Goal: Information Seeking & Learning: Learn about a topic

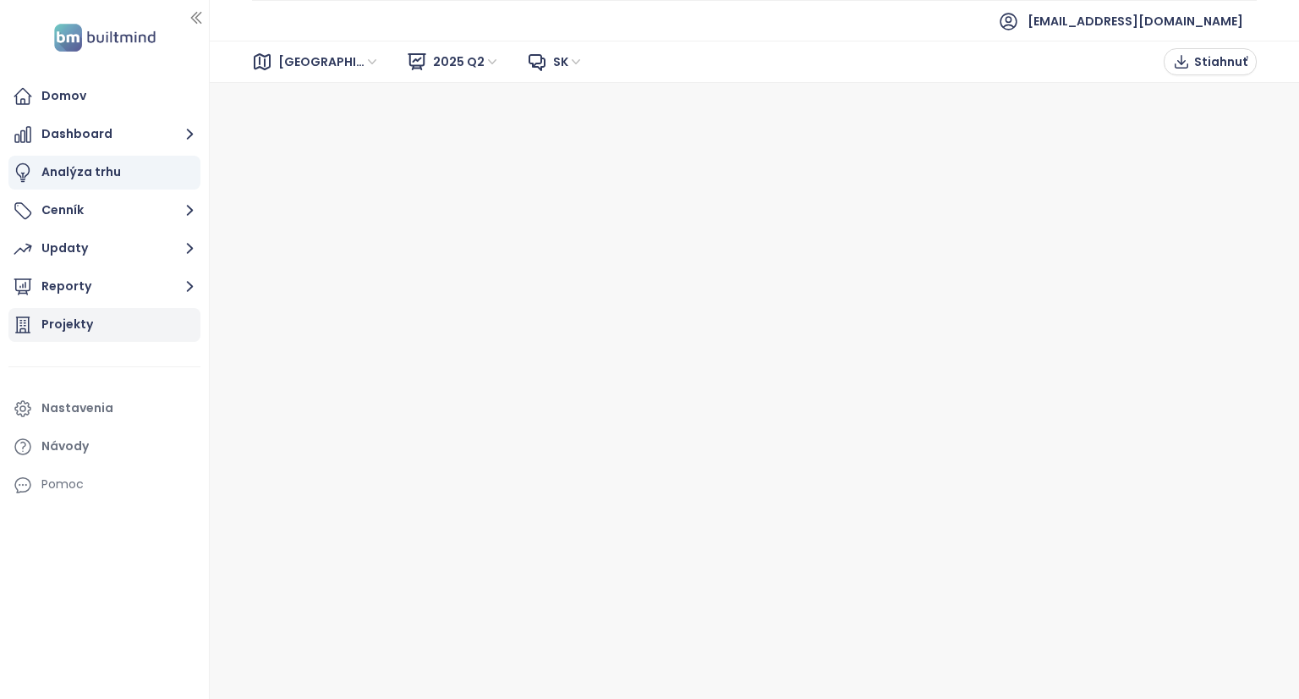
click at [61, 331] on div "Projekty" at bounding box center [67, 324] width 52 height 21
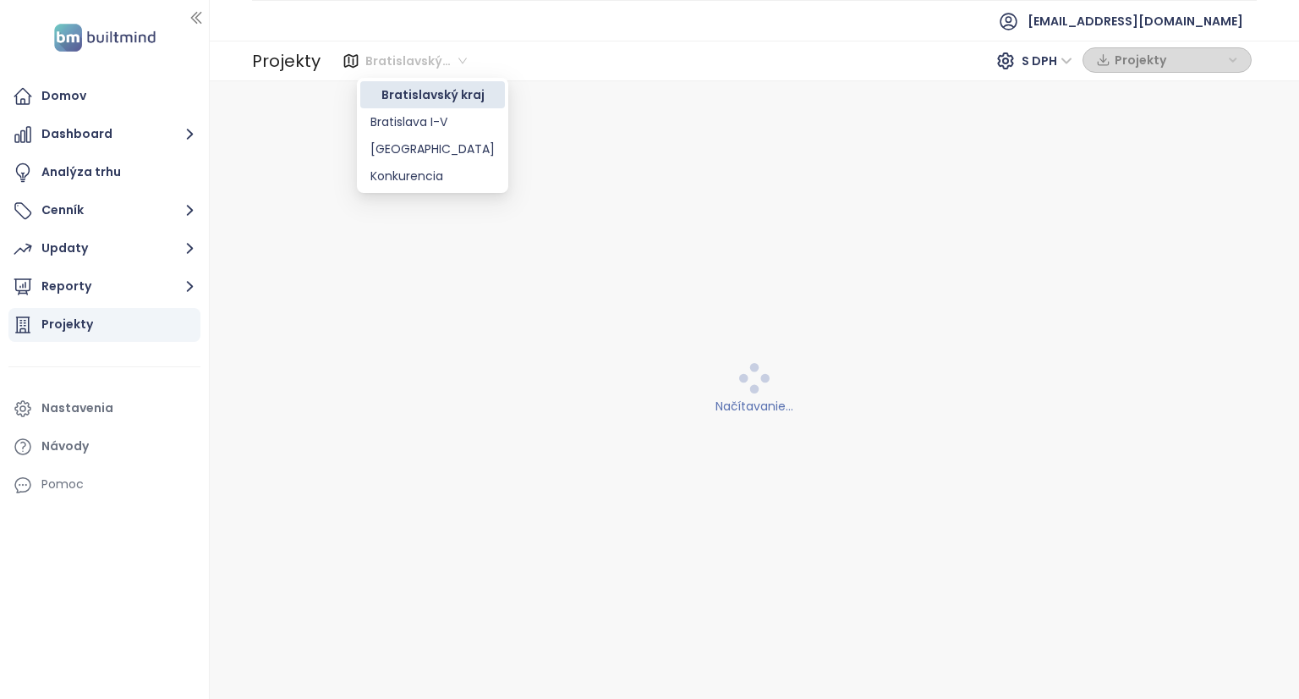
click at [453, 62] on span "Bratislavský kraj" at bounding box center [416, 60] width 102 height 25
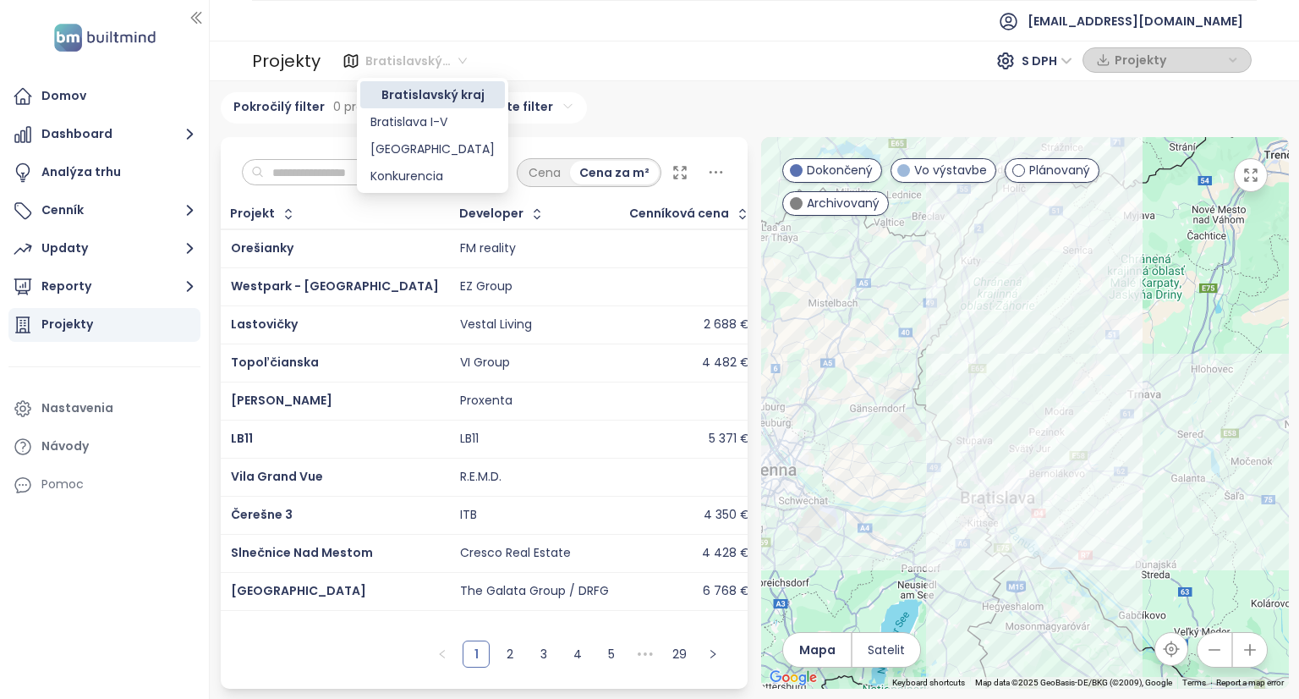
click at [694, 56] on div "Bratislavský kraj S DPH Projekty" at bounding box center [789, 60] width 926 height 27
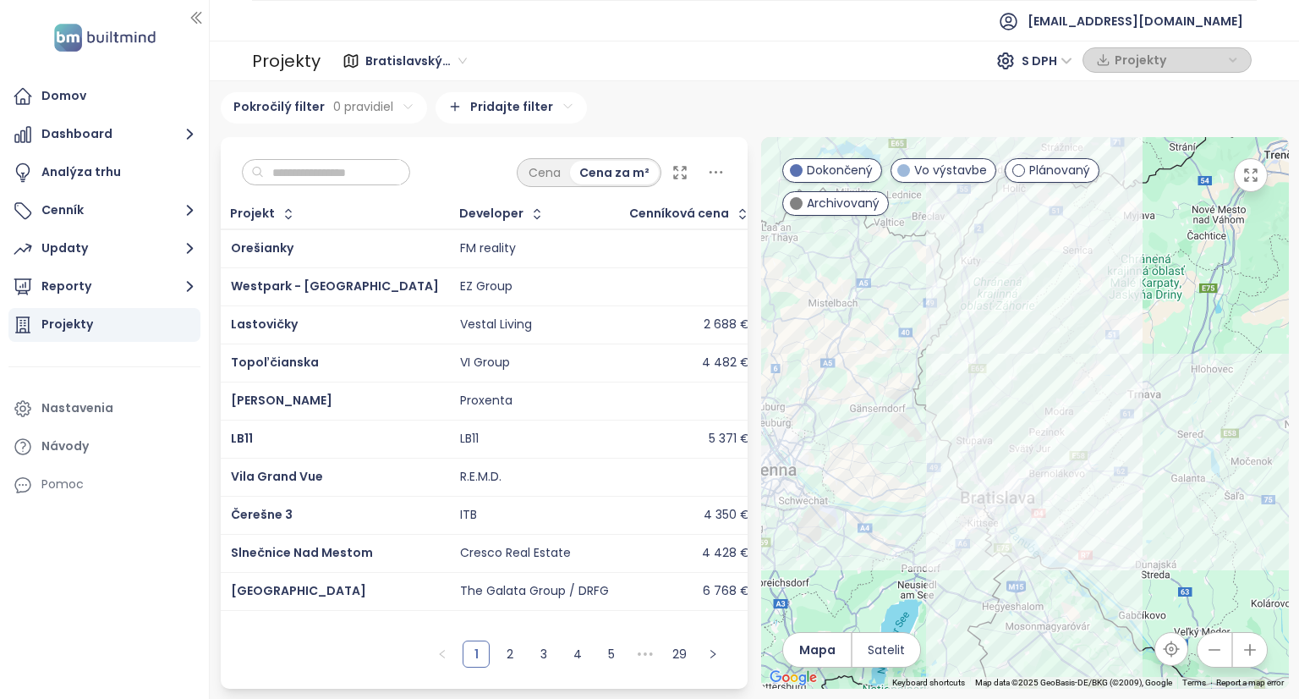
click at [443, 62] on span "Bratislavský kraj" at bounding box center [416, 60] width 102 height 25
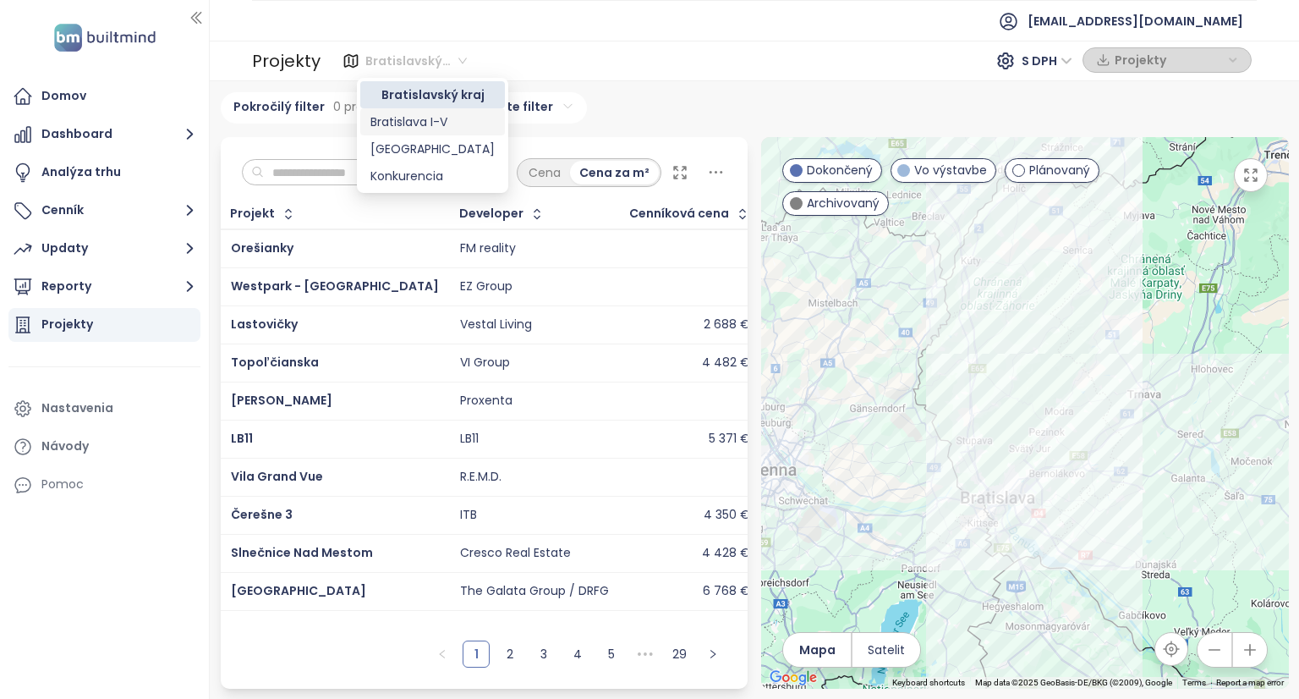
click at [439, 119] on div "Bratislava I-V" at bounding box center [433, 122] width 124 height 19
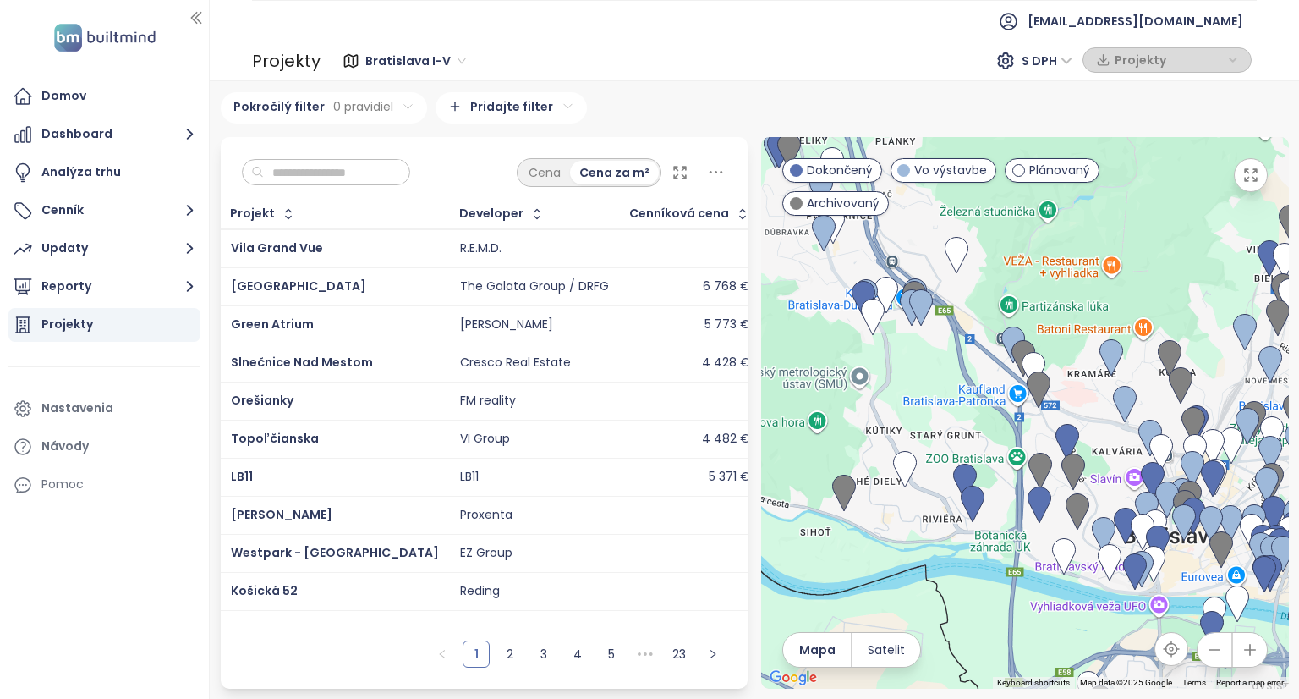
click at [504, 111] on html "Domov Dashboard Analýza trhu Cenník Updaty Reporty Projekty Nastavenia Návody P…" at bounding box center [649, 349] width 1299 height 699
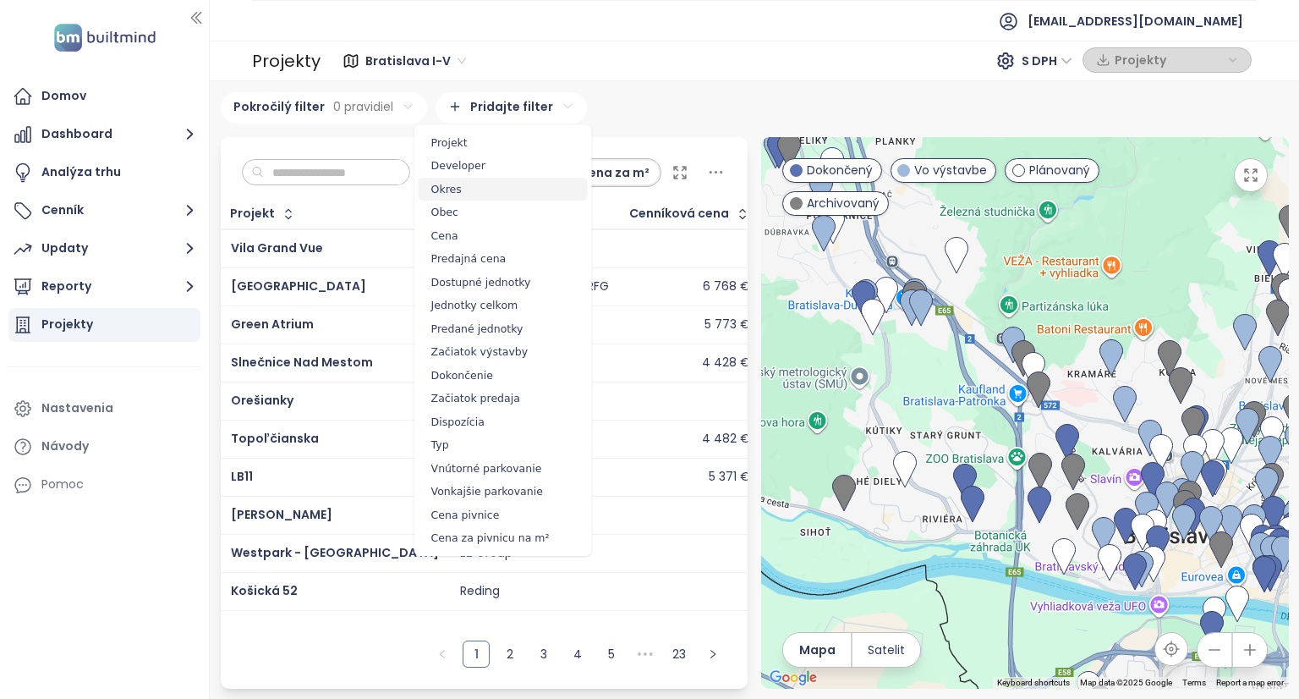
click at [464, 196] on span "Okres" at bounding box center [503, 190] width 169 height 24
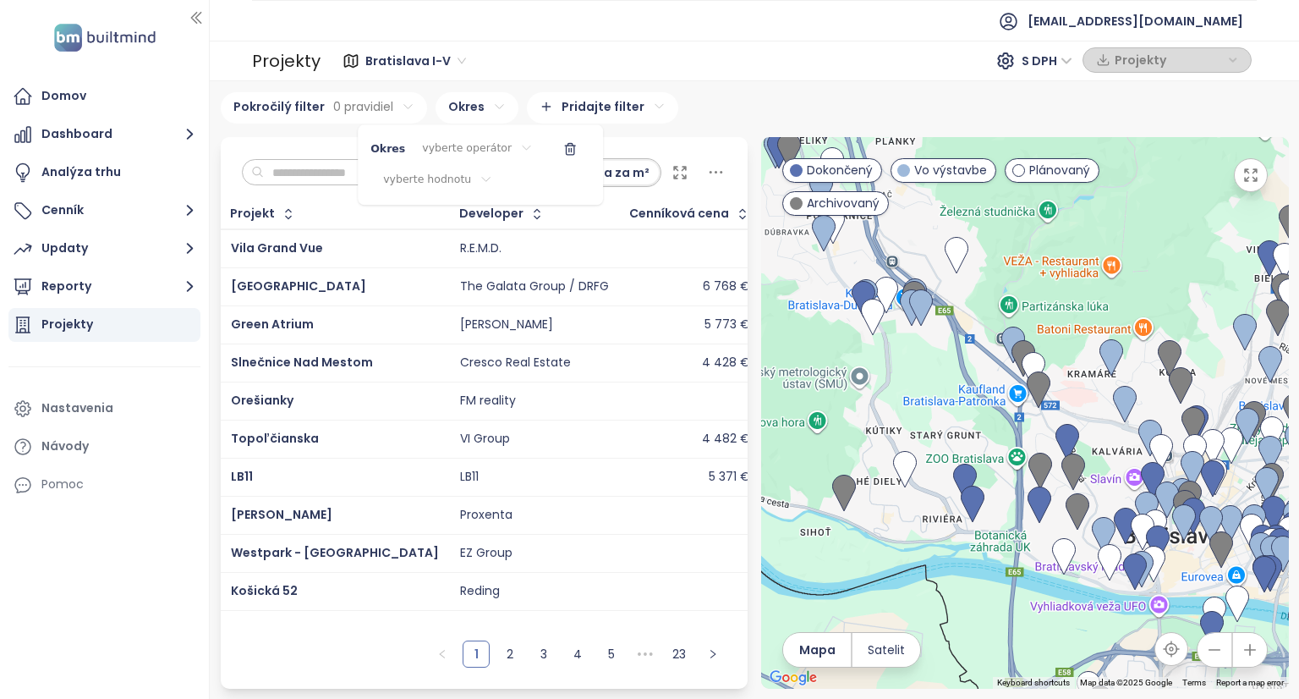
click at [491, 145] on html "Domov Dashboard Analýza trhu Cenník Updaty Reporty Projekty Nastavenia Návody P…" at bounding box center [649, 349] width 1299 height 699
click at [468, 184] on span "je" at bounding box center [470, 183] width 101 height 24
click at [476, 177] on html "Domov Dashboard Analýza trhu Cenník Updaty Reporty Projekty Nastavenia Návody P…" at bounding box center [649, 349] width 1299 height 699
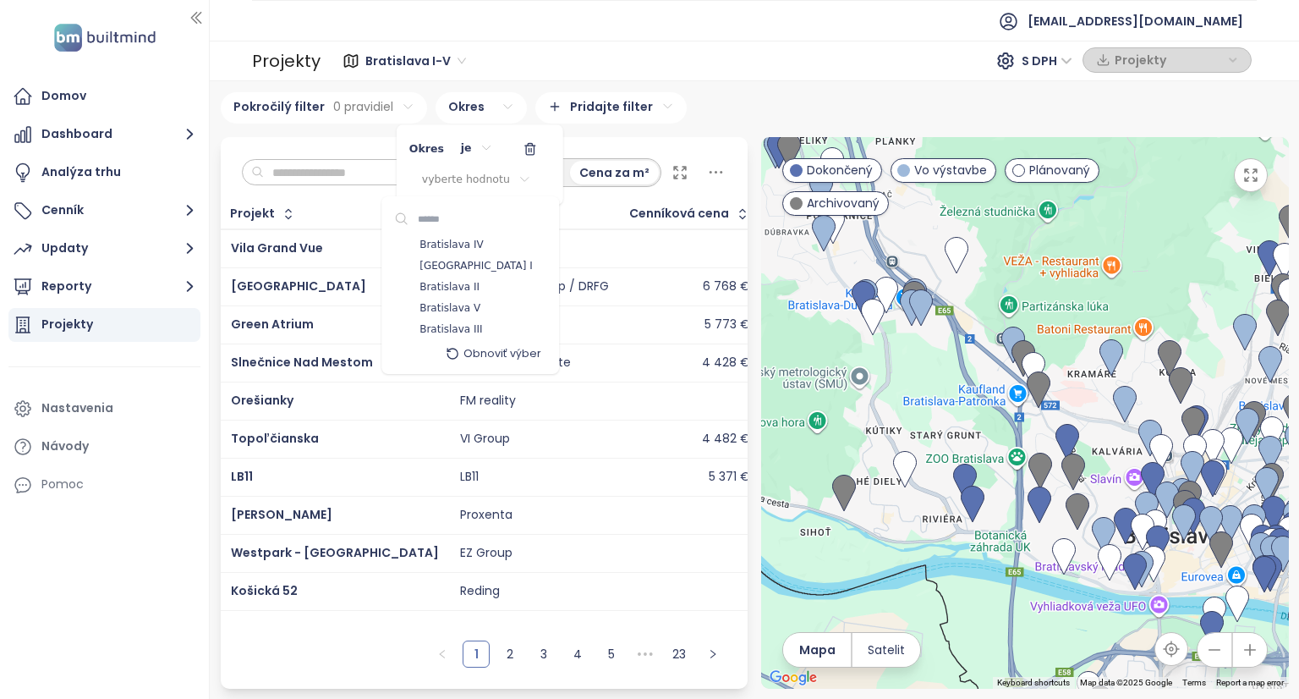
click at [485, 243] on div "Bratislava IV" at bounding box center [470, 244] width 169 height 21
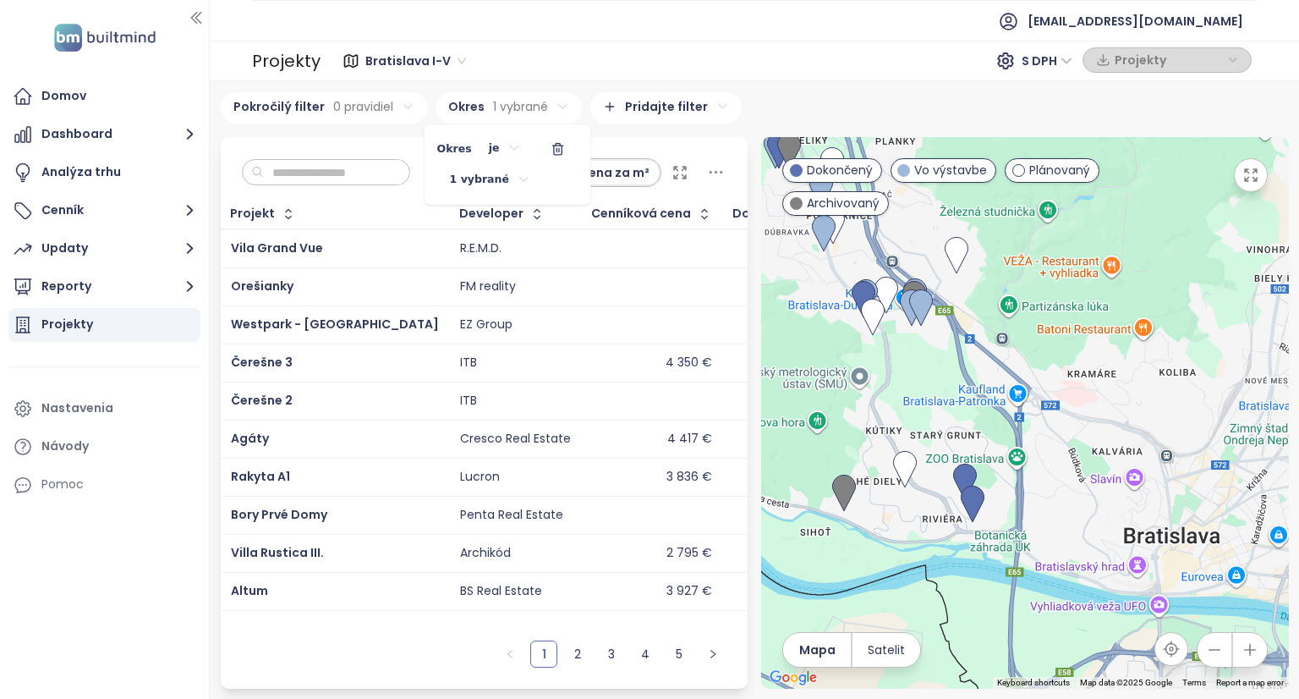
click at [667, 135] on html "Domov Dashboard Analýza trhu Cenník Updaty Reporty Projekty Nastavenia Návody P…" at bounding box center [649, 349] width 1299 height 699
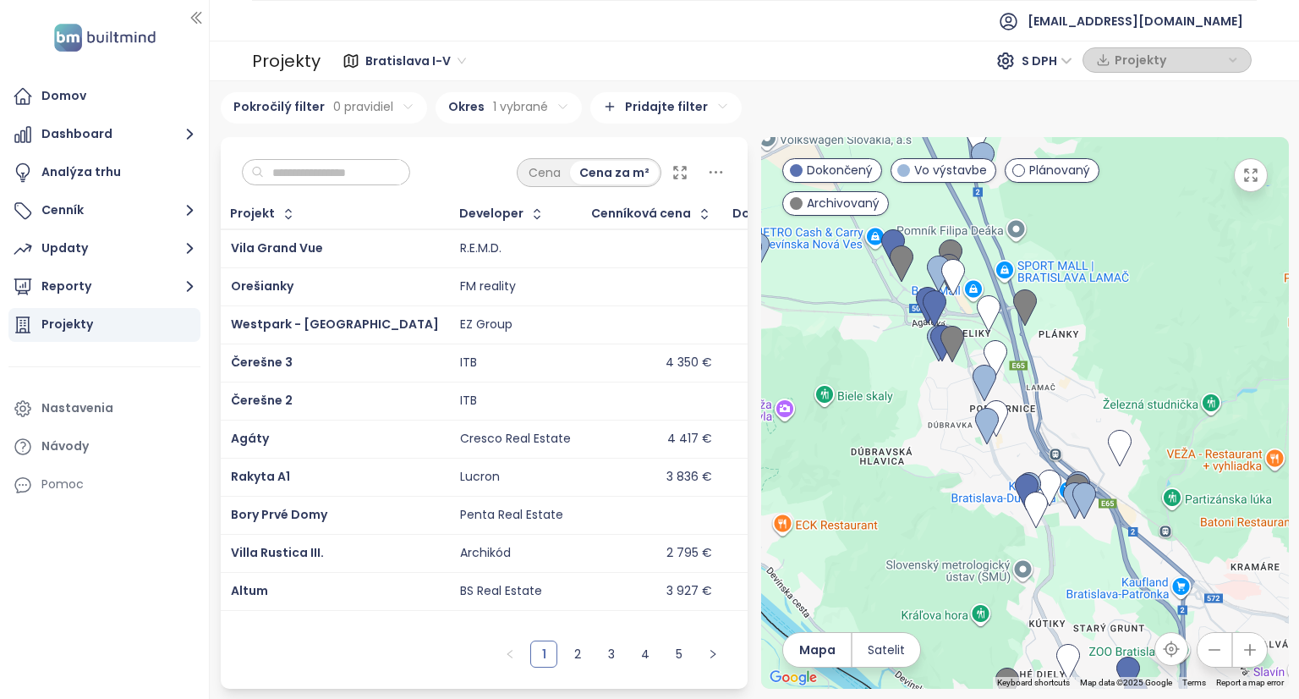
drag, startPoint x: 1007, startPoint y: 316, endPoint x: 1170, endPoint y: 525, distance: 265.2
click at [1174, 527] on div at bounding box center [1025, 413] width 528 height 552
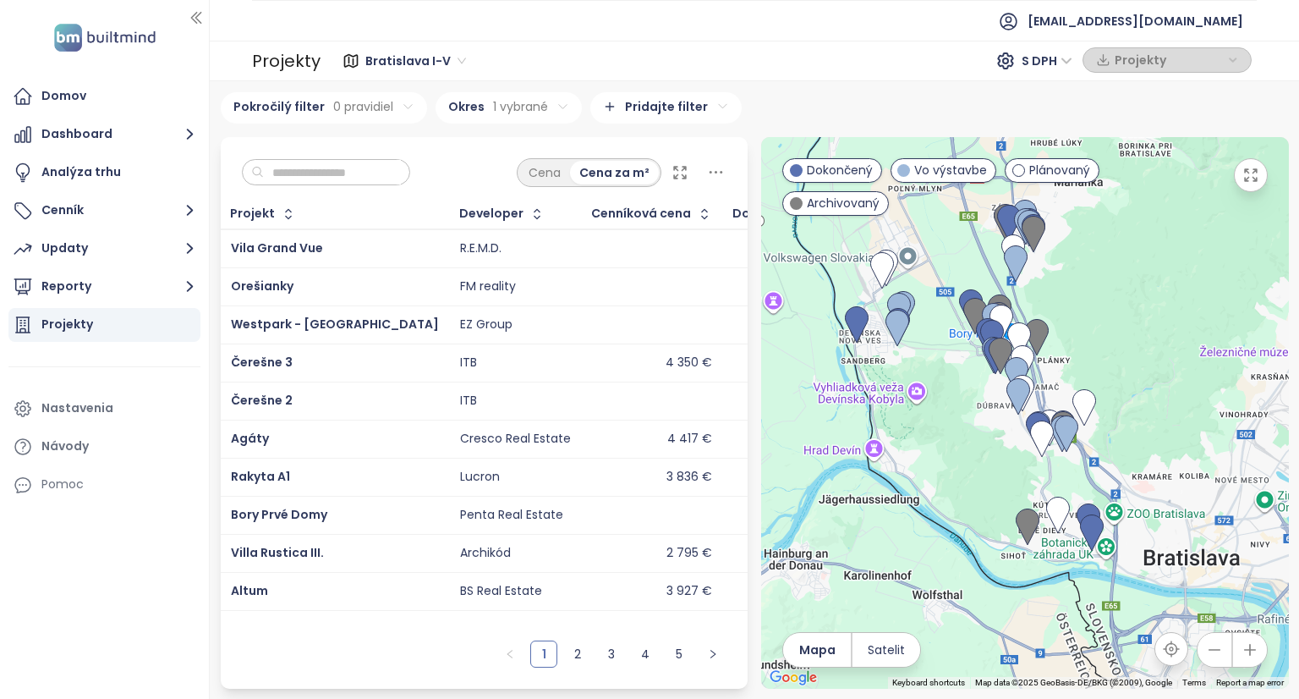
drag, startPoint x: 1177, startPoint y: 274, endPoint x: 1145, endPoint y: 281, distance: 32.0
click at [1145, 281] on div at bounding box center [1025, 413] width 528 height 552
click at [707, 169] on icon at bounding box center [716, 172] width 21 height 21
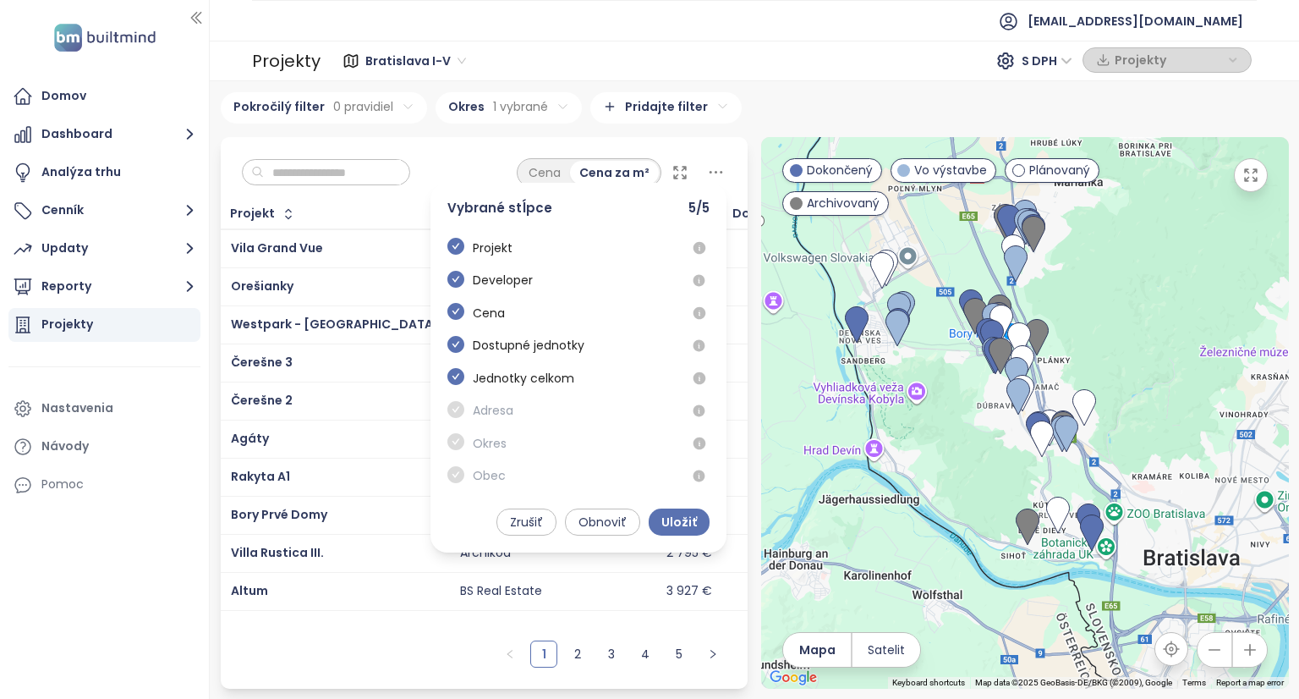
click at [721, 169] on icon at bounding box center [716, 172] width 21 height 21
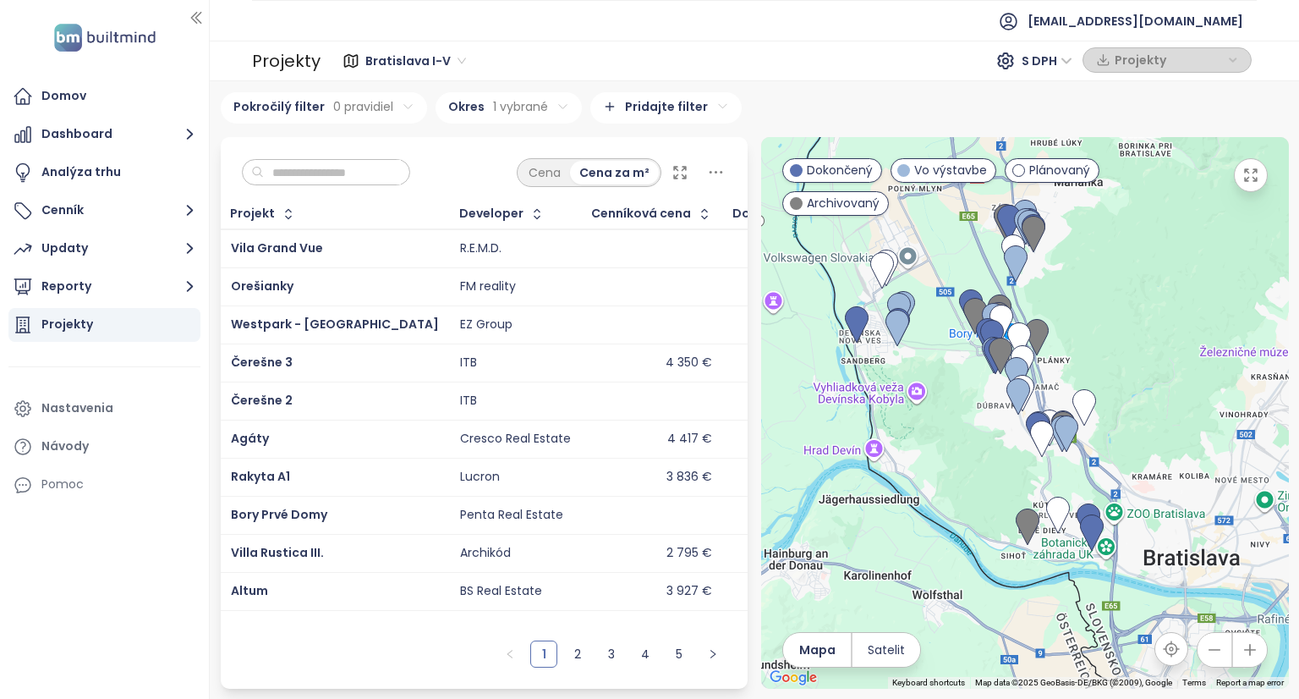
click at [675, 173] on icon at bounding box center [680, 172] width 17 height 17
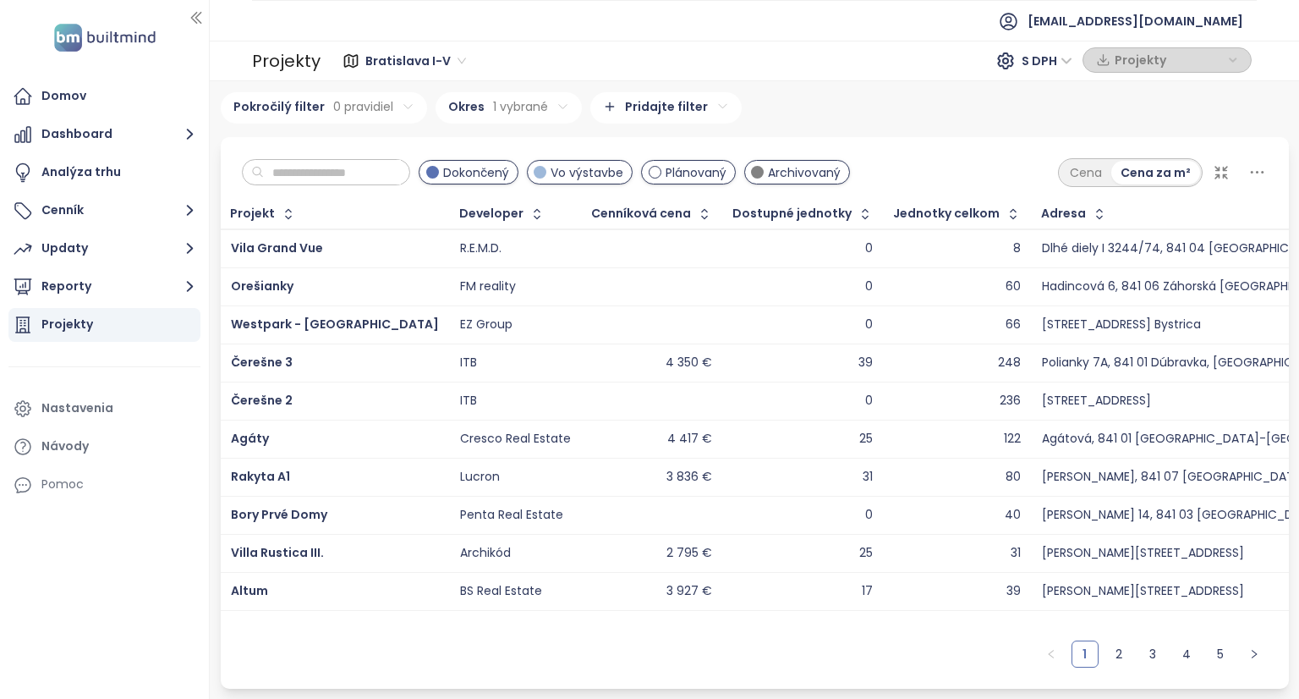
click at [1258, 168] on icon at bounding box center [1257, 172] width 21 height 21
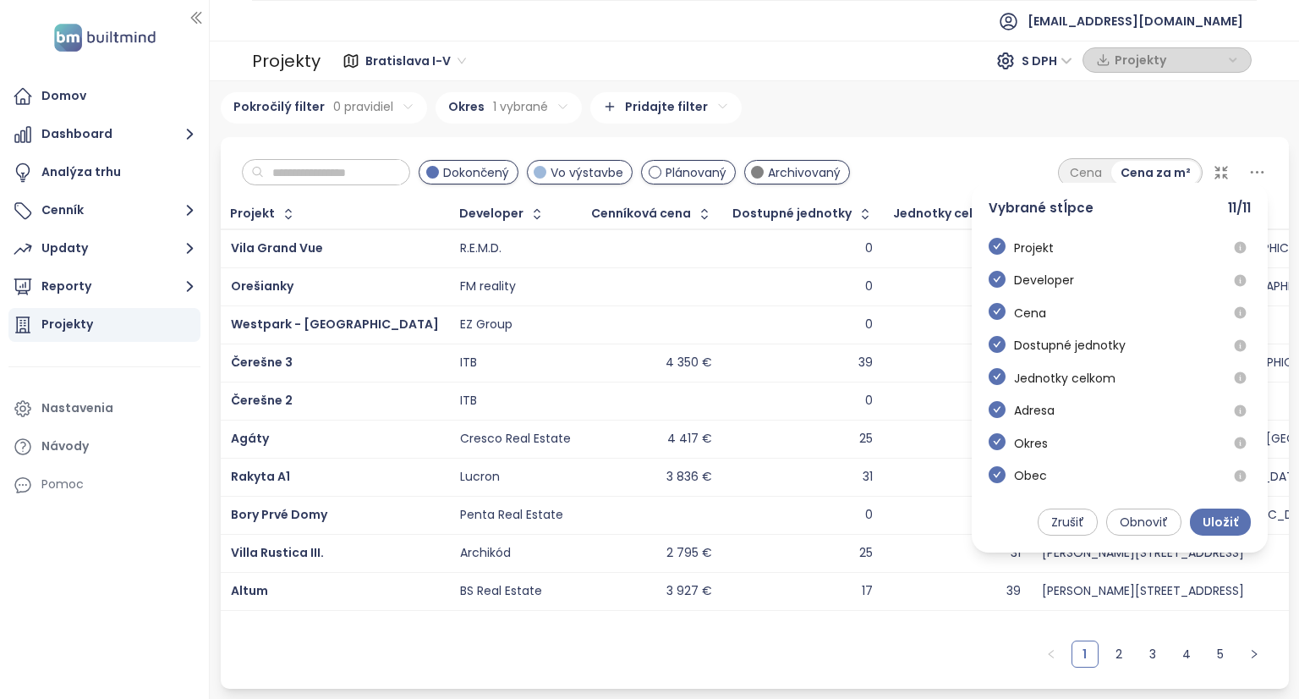
click at [1265, 173] on icon at bounding box center [1257, 172] width 21 height 21
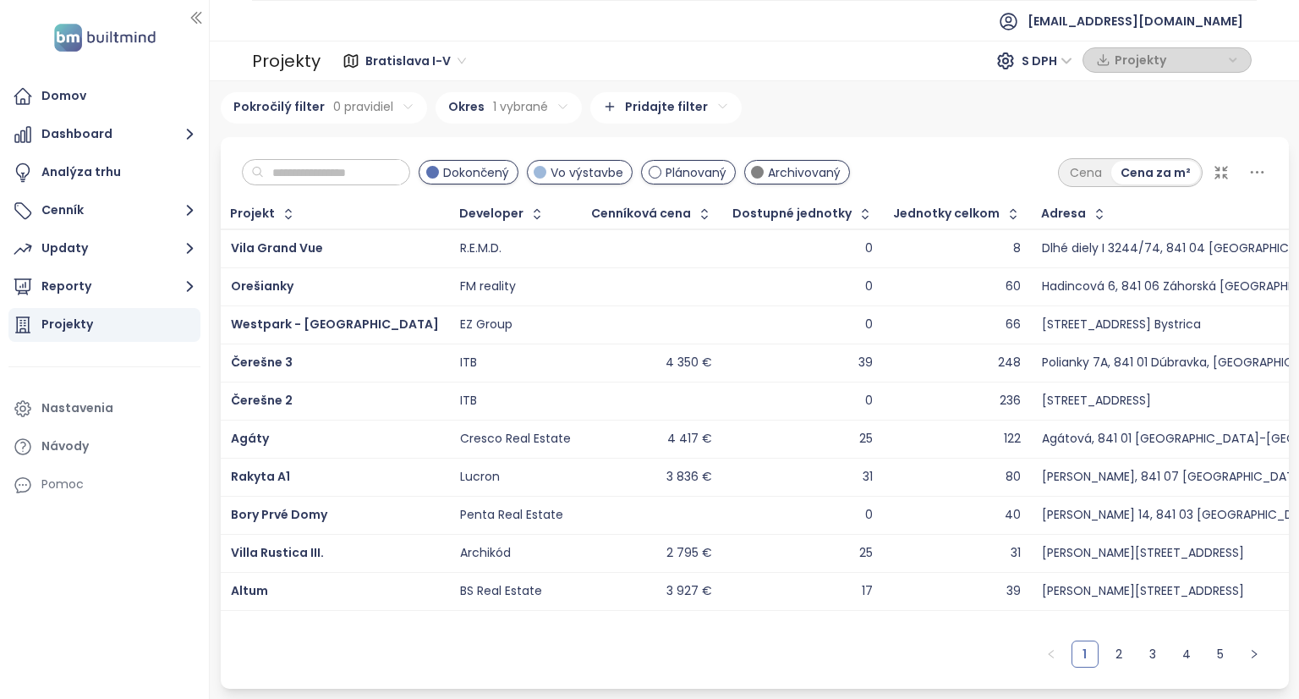
click at [1224, 170] on icon at bounding box center [1221, 172] width 17 height 17
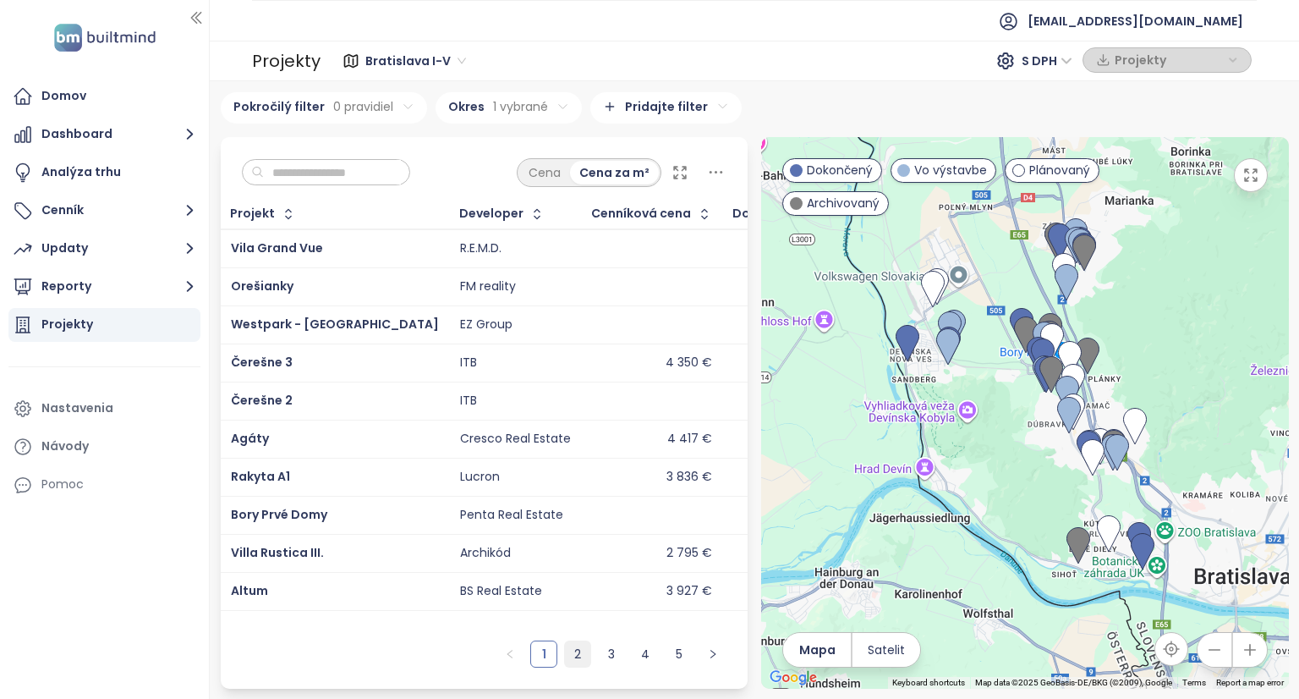
click at [572, 651] on link "2" at bounding box center [577, 653] width 25 height 25
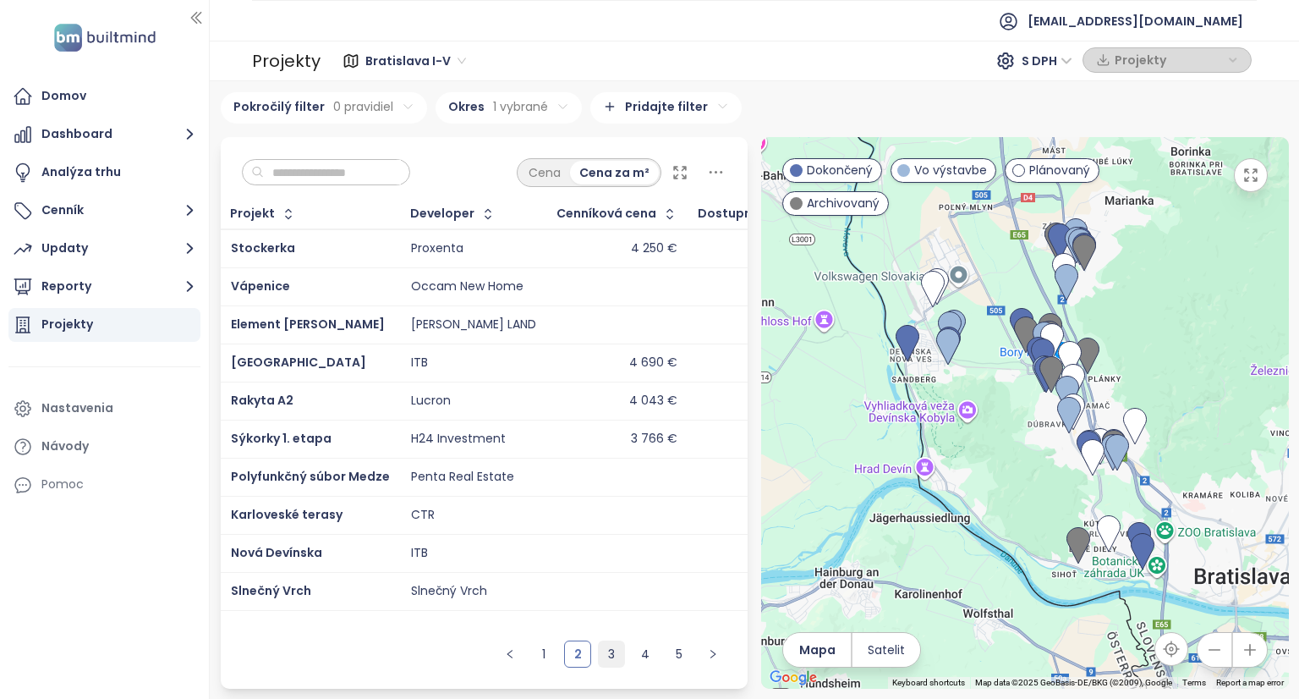
click at [616, 653] on link "3" at bounding box center [611, 653] width 25 height 25
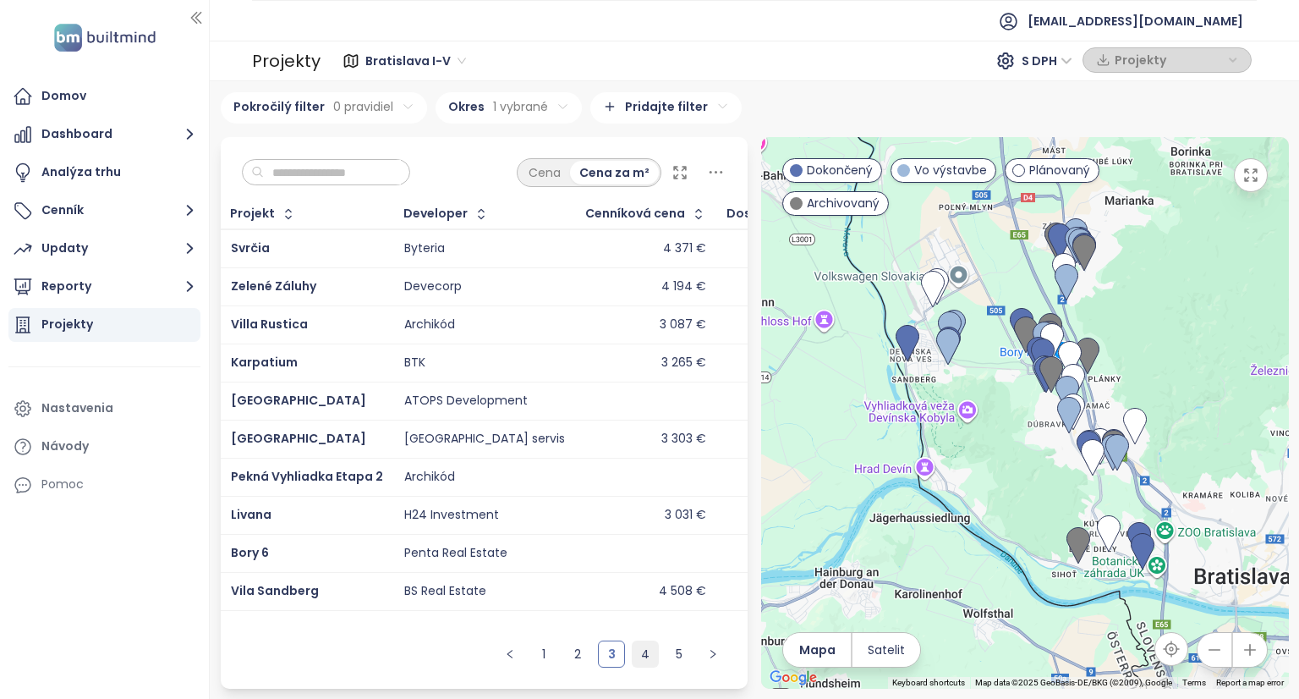
click at [643, 655] on link "4" at bounding box center [645, 653] width 25 height 25
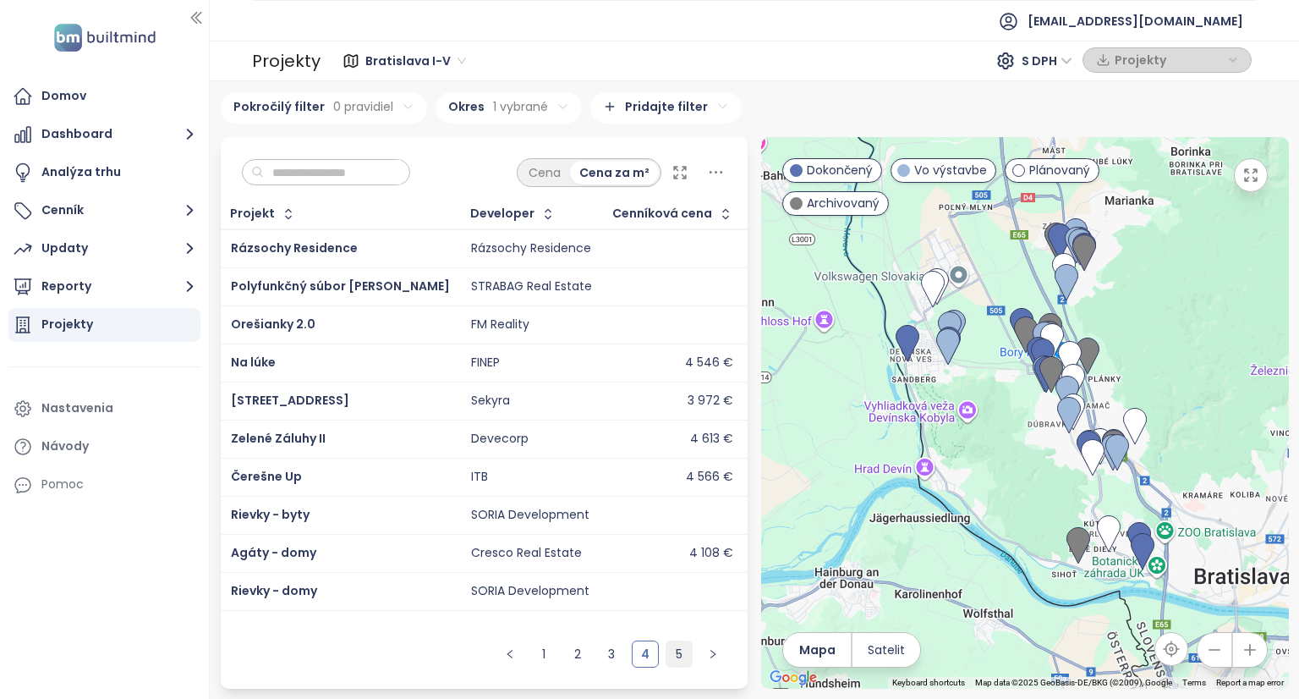
click at [680, 651] on link "5" at bounding box center [679, 653] width 25 height 25
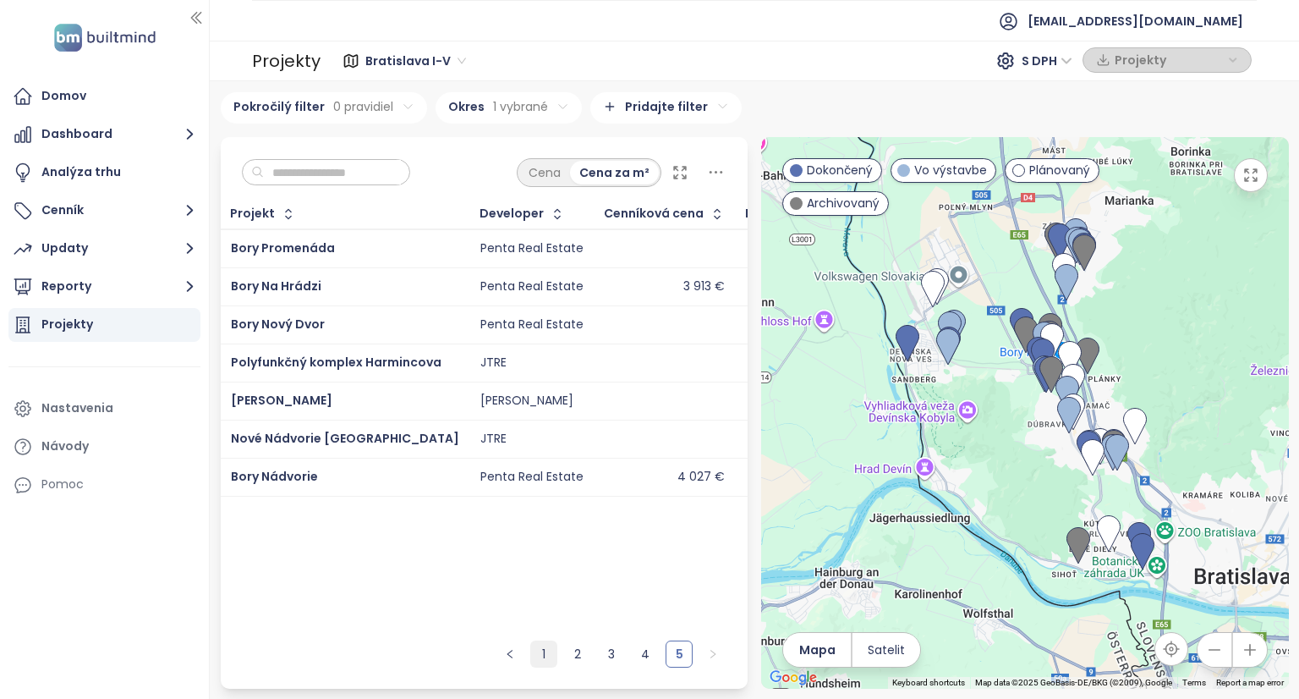
click at [545, 656] on link "1" at bounding box center [543, 653] width 25 height 25
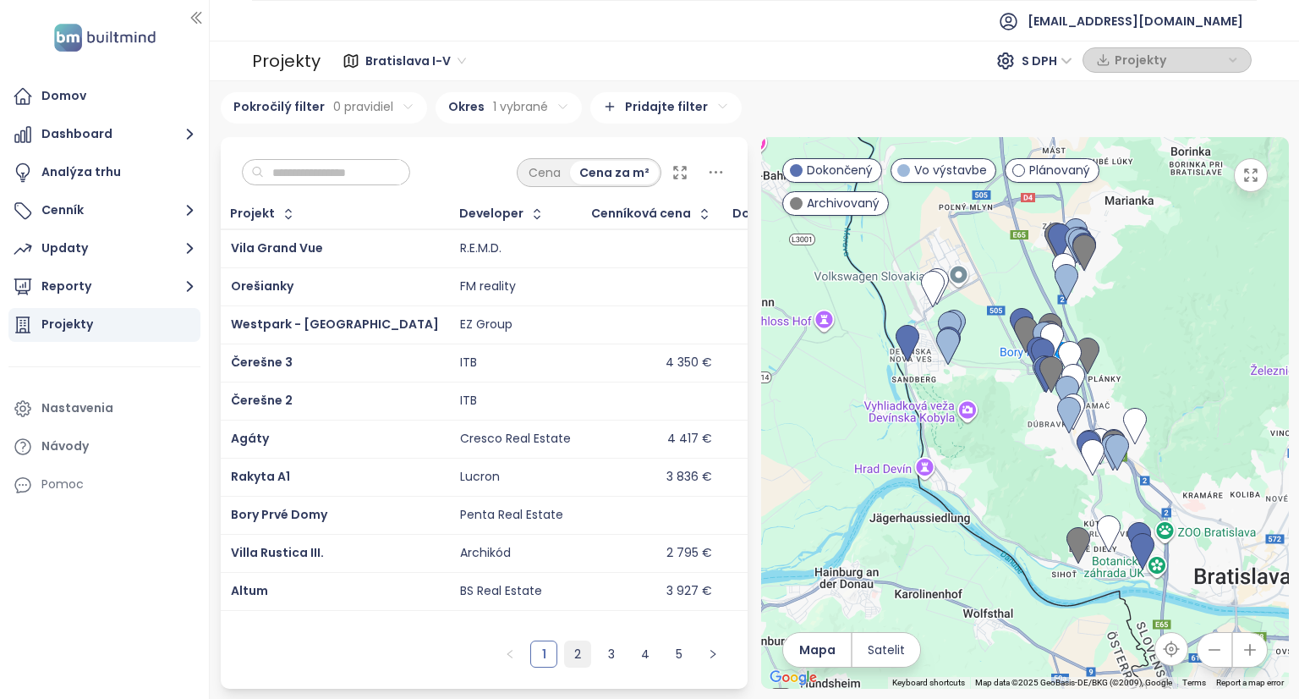
click at [574, 651] on link "2" at bounding box center [577, 653] width 25 height 25
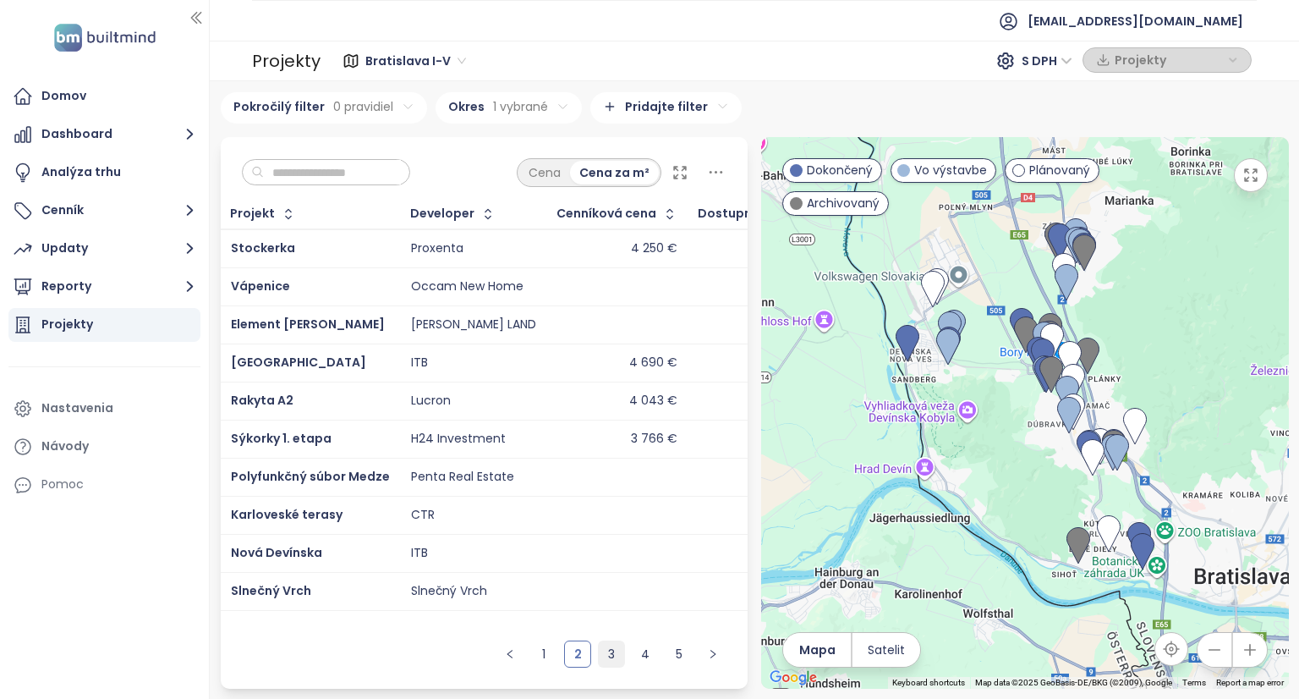
click at [606, 652] on link "3" at bounding box center [611, 653] width 25 height 25
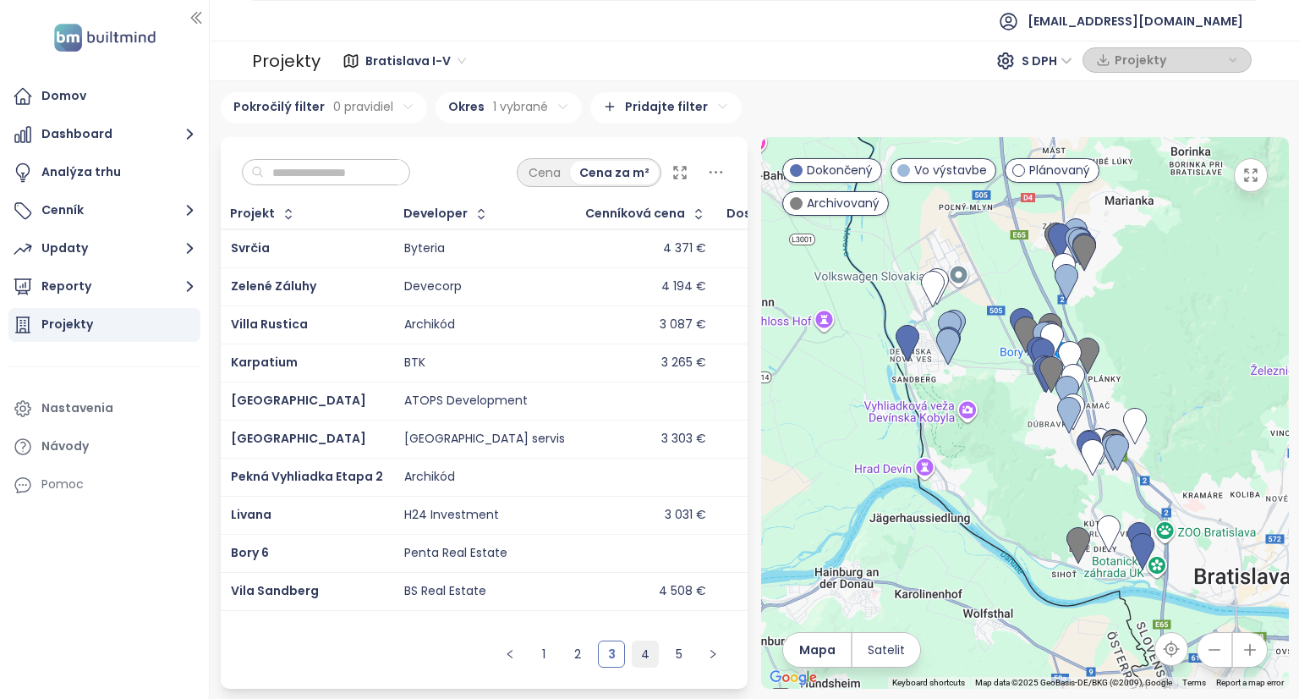
click at [645, 653] on link "4" at bounding box center [645, 653] width 25 height 25
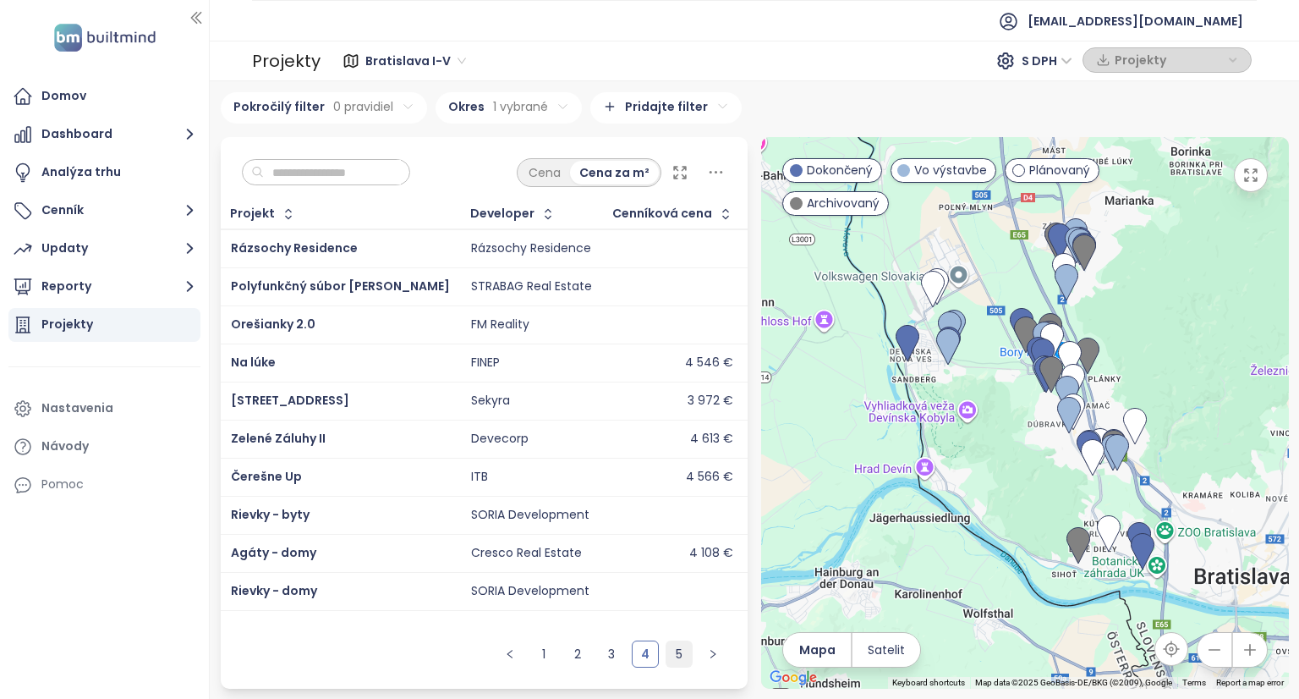
click at [678, 651] on link "5" at bounding box center [679, 653] width 25 height 25
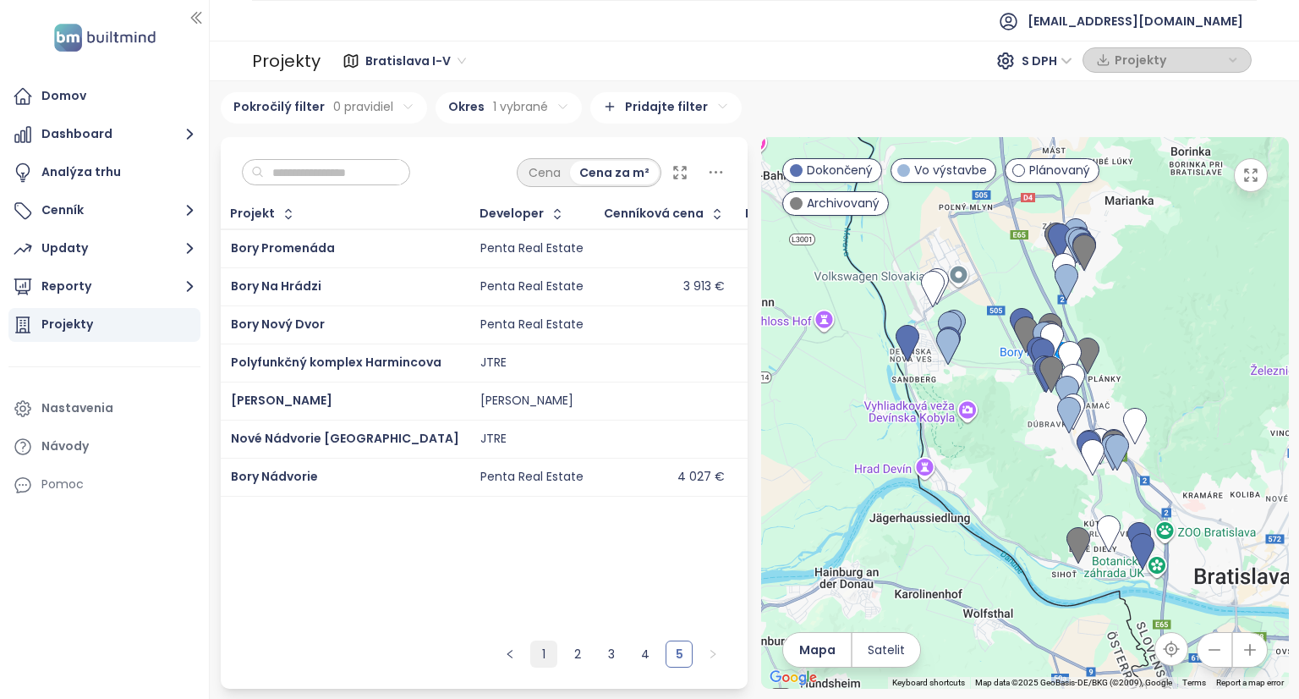
click at [550, 657] on link "1" at bounding box center [543, 653] width 25 height 25
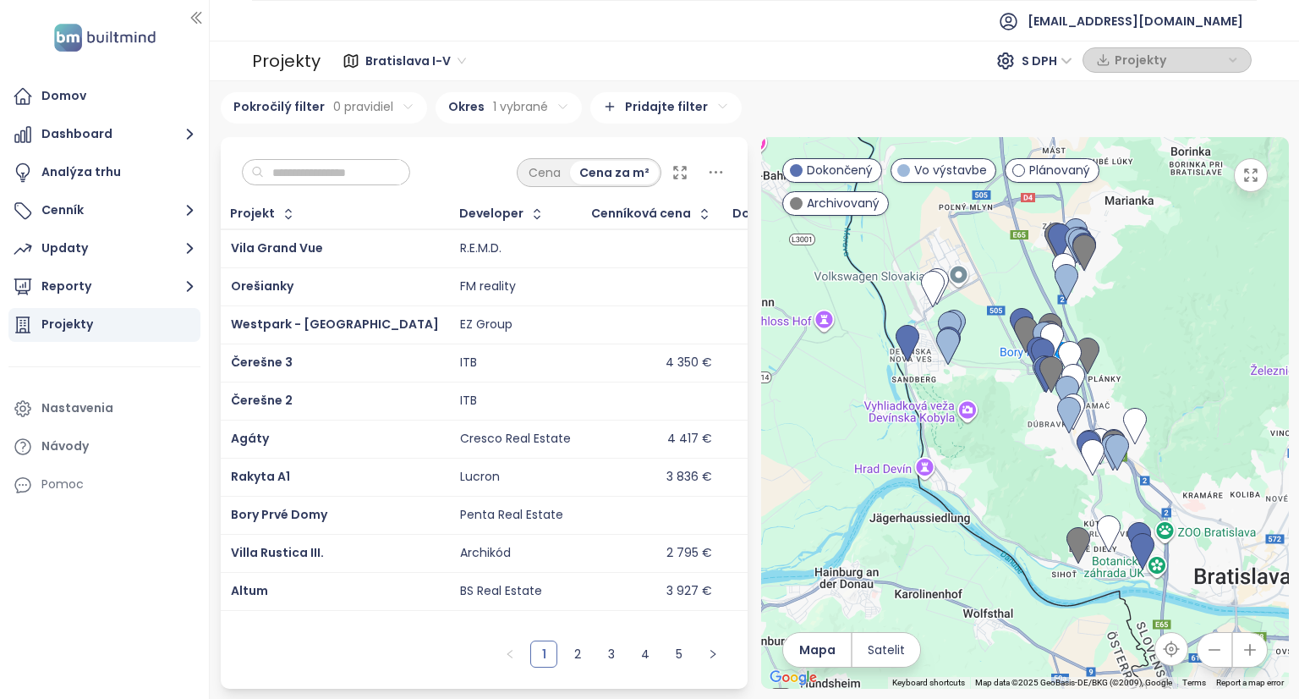
click at [1012, 58] on icon at bounding box center [1006, 61] width 20 height 20
click at [1008, 62] on icon at bounding box center [1006, 61] width 20 height 20
click at [1068, 55] on span "S DPH" at bounding box center [1047, 60] width 51 height 25
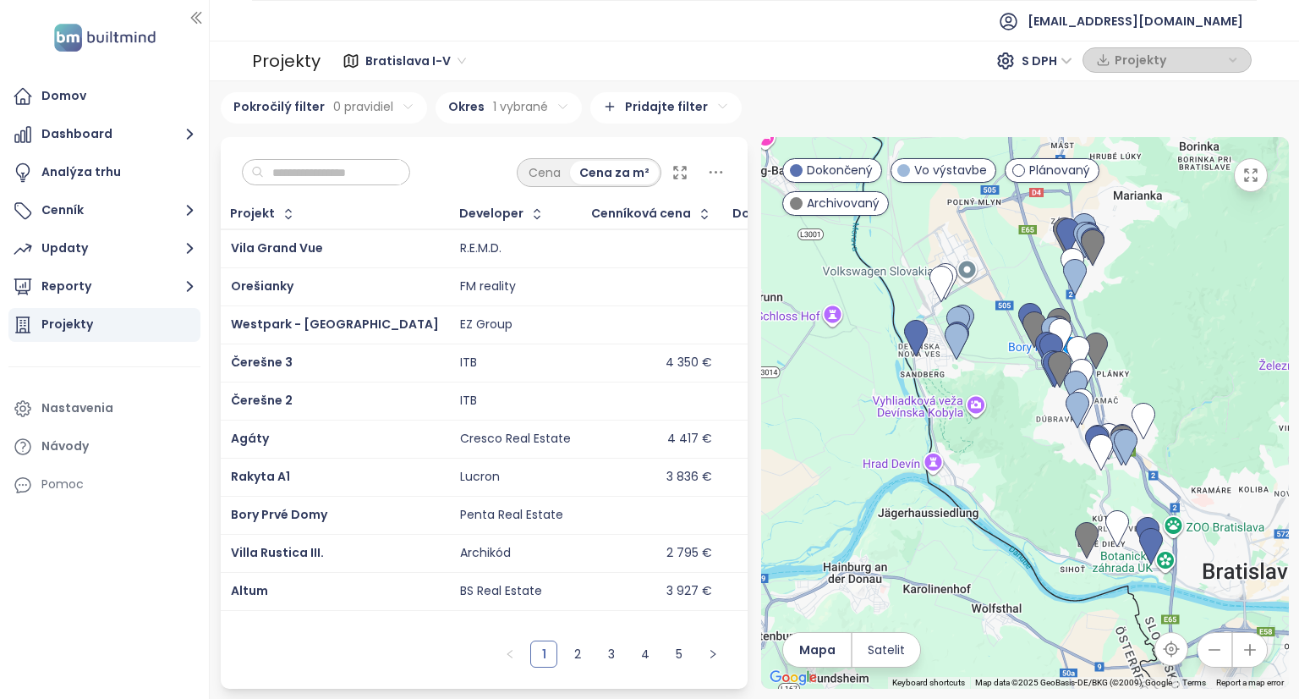
click at [1249, 183] on icon "button" at bounding box center [1251, 175] width 17 height 17
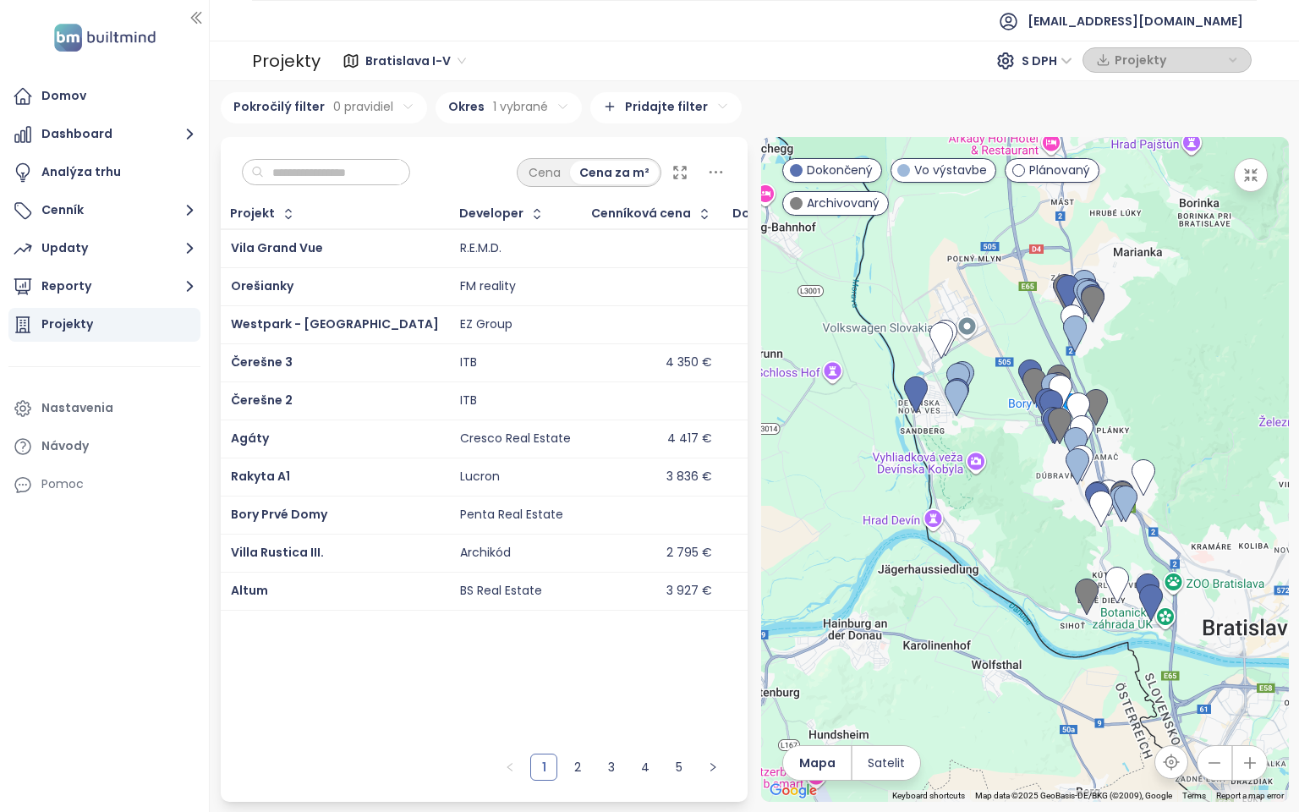
click at [1260, 167] on icon "button" at bounding box center [1251, 175] width 17 height 17
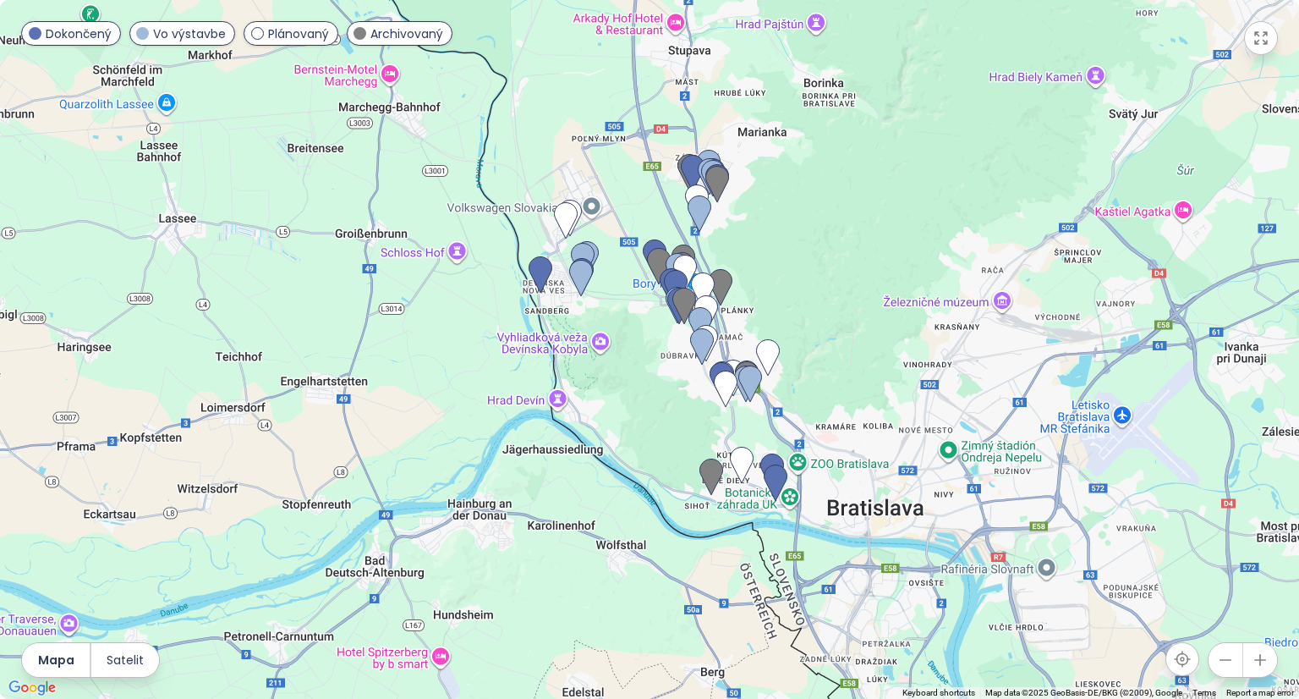
click at [684, 176] on icon at bounding box center [680, 173] width 12 height 12
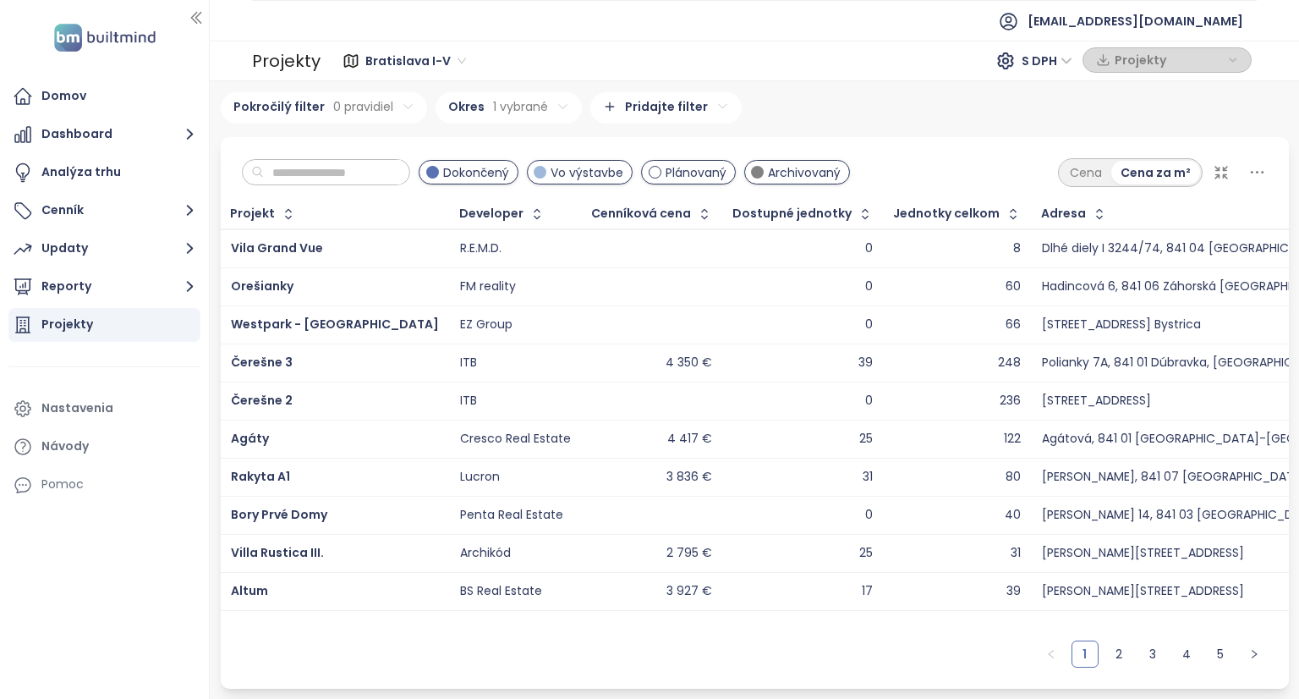
drag, startPoint x: 227, startPoint y: 245, endPoint x: 223, endPoint y: 236, distance: 9.9
click at [223, 236] on td "Vila Grand Vue" at bounding box center [335, 248] width 229 height 39
click at [397, 107] on html "Domov Dashboard Analýza trhu Cenník Updaty Reporty Projekty Nastavenia Návody P…" at bounding box center [649, 349] width 1299 height 699
click at [892, 98] on div "Pokročilý filter 0 pravidiel Okres 1 vybrané Pridajte filter" at bounding box center [755, 107] width 1068 height 31
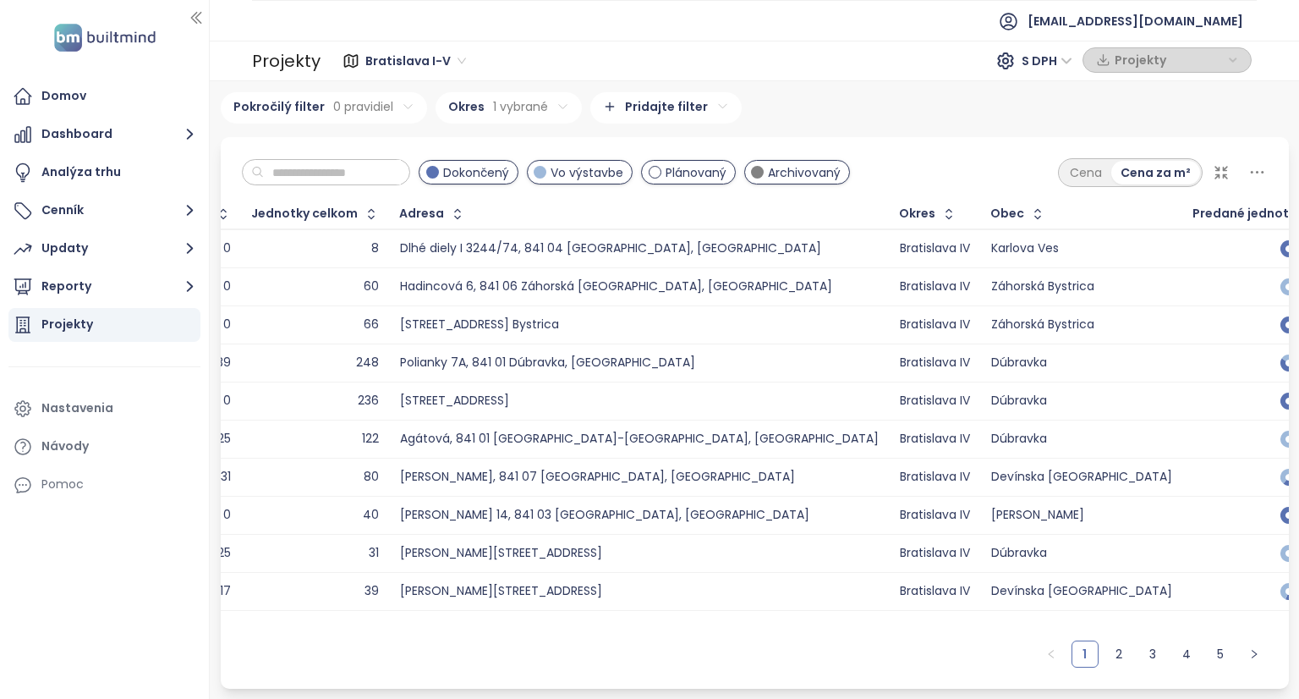
scroll to position [0, 680]
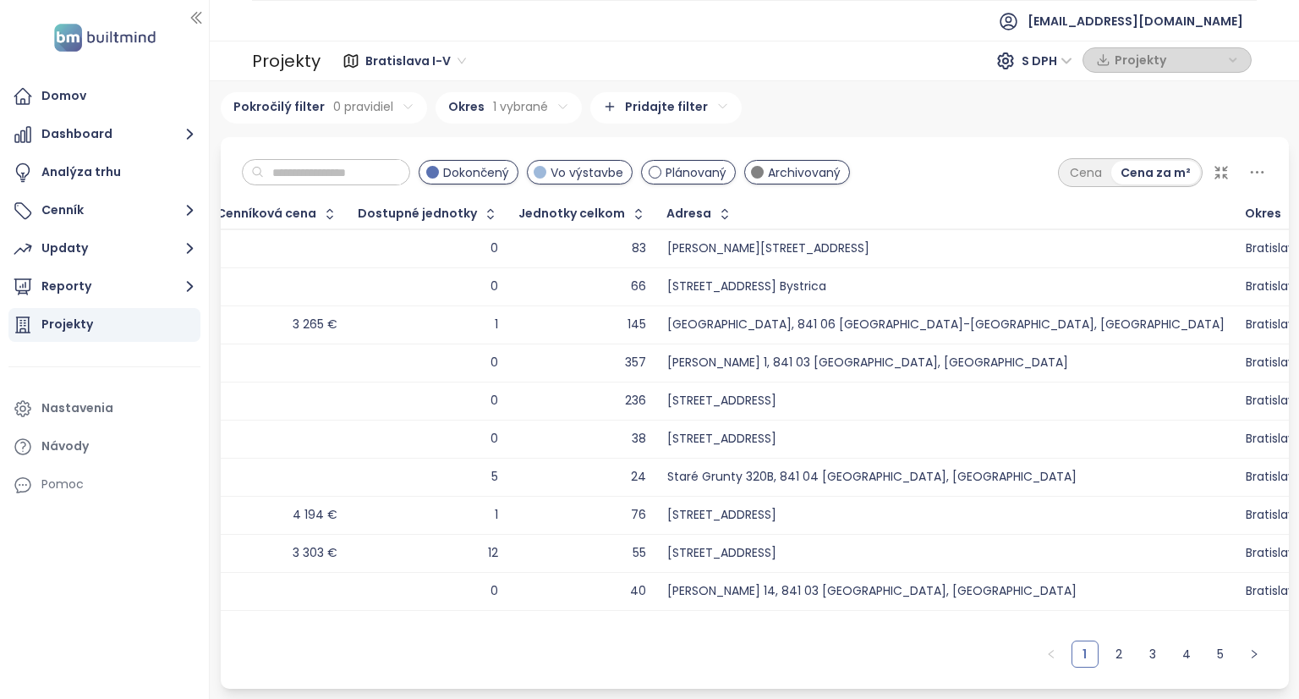
scroll to position [0, 0]
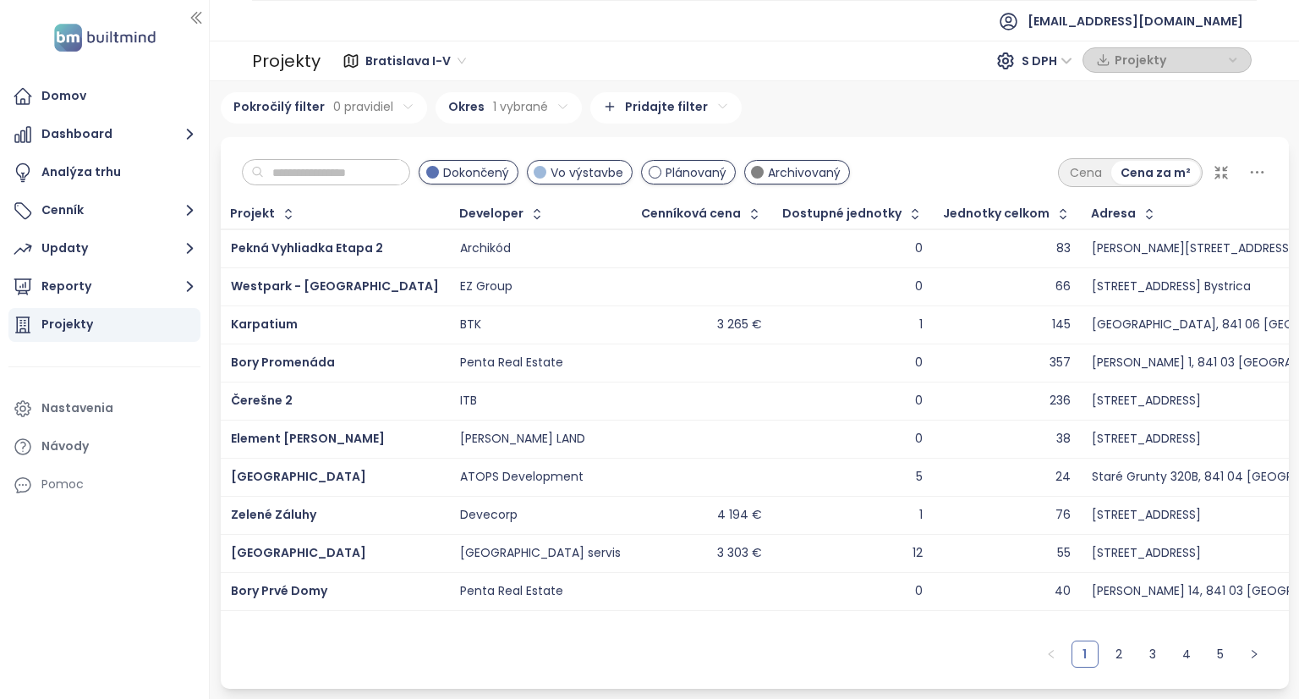
click at [636, 98] on html "Domov Dashboard Analýza trhu Cenník Updaty Reporty Projekty Nastavenia Návody P…" at bounding box center [649, 349] width 1299 height 699
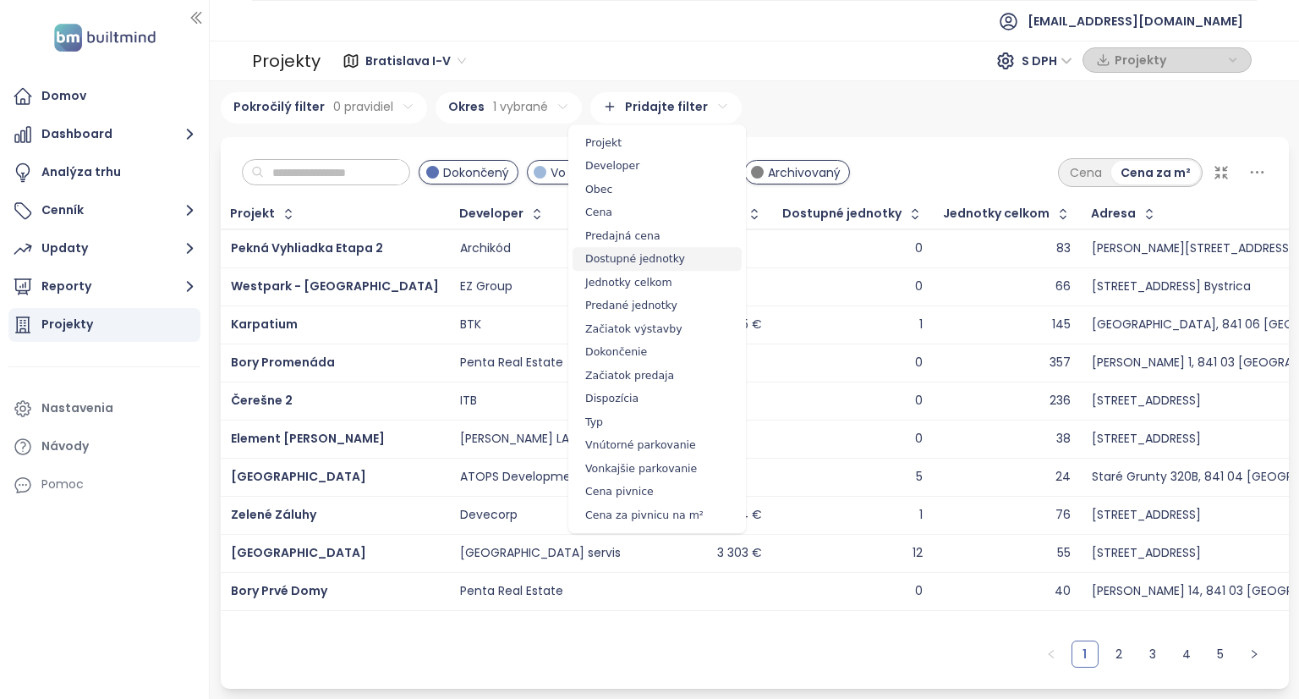
click at [640, 265] on span "Dostupné jednotky" at bounding box center [657, 259] width 169 height 24
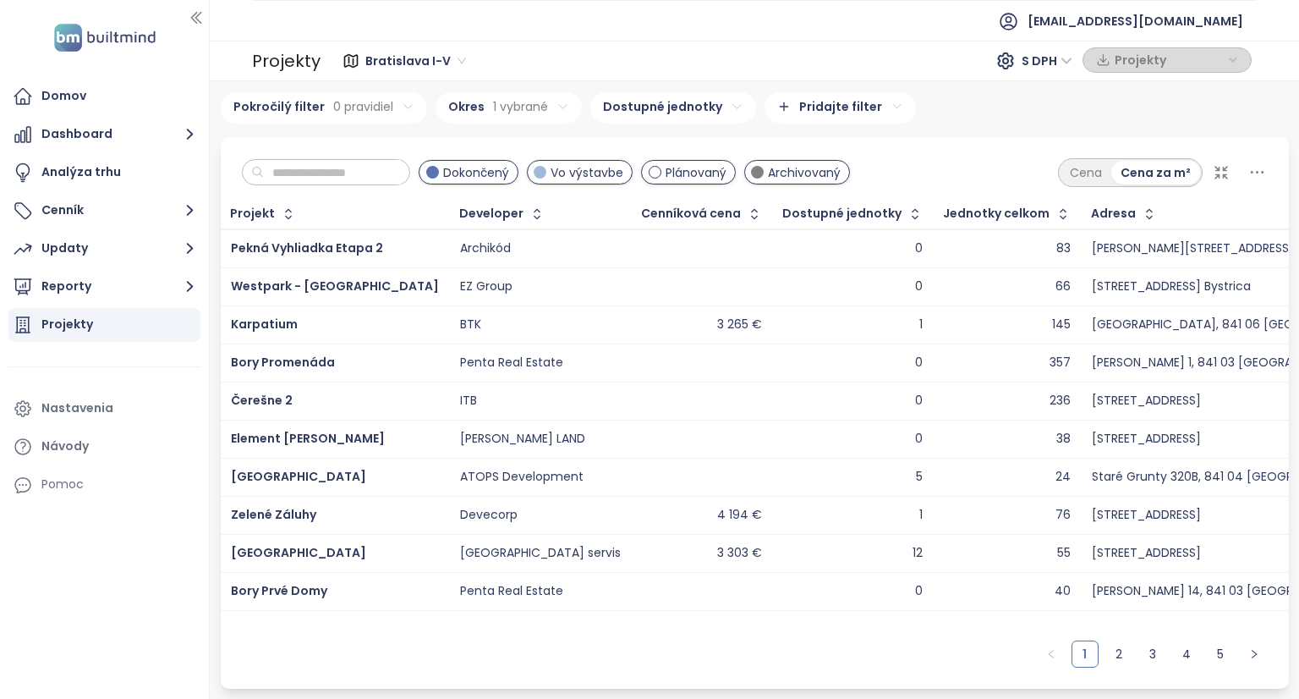
click at [947, 120] on html "Domov Dashboard Analýza trhu Cenník Updaty Reporty Projekty Nastavenia Návody P…" at bounding box center [649, 349] width 1299 height 699
click at [697, 107] on html "Domov Dashboard Analýza trhu Cenník Updaty Reporty Projekty Nastavenia Návody P…" at bounding box center [649, 349] width 1299 height 699
click at [636, 179] on input at bounding box center [583, 181] width 106 height 28
click at [589, 177] on input "*" at bounding box center [583, 181] width 106 height 28
type input "*"
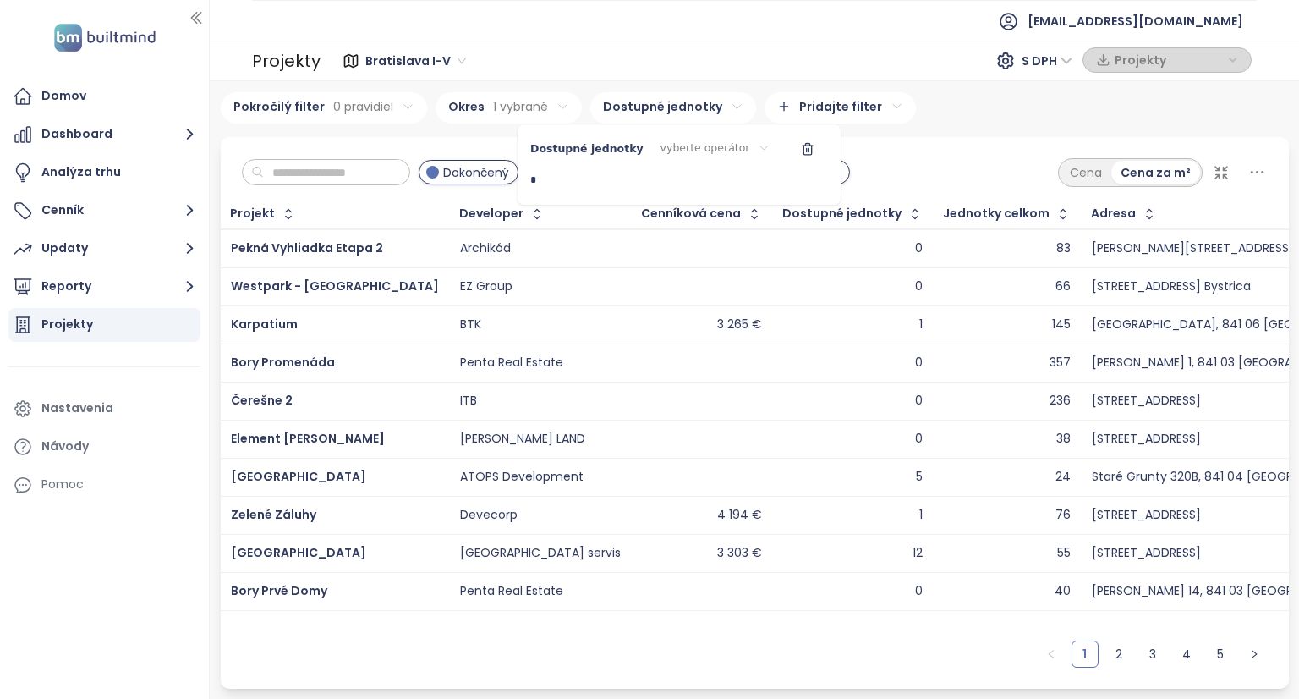
click at [701, 149] on html "Domov Dashboard Analýza trhu Cenník Updaty Reporty Projekty Nastavenia Návody P…" at bounding box center [649, 349] width 1299 height 699
click at [686, 229] on span ">" at bounding box center [696, 229] width 101 height 24
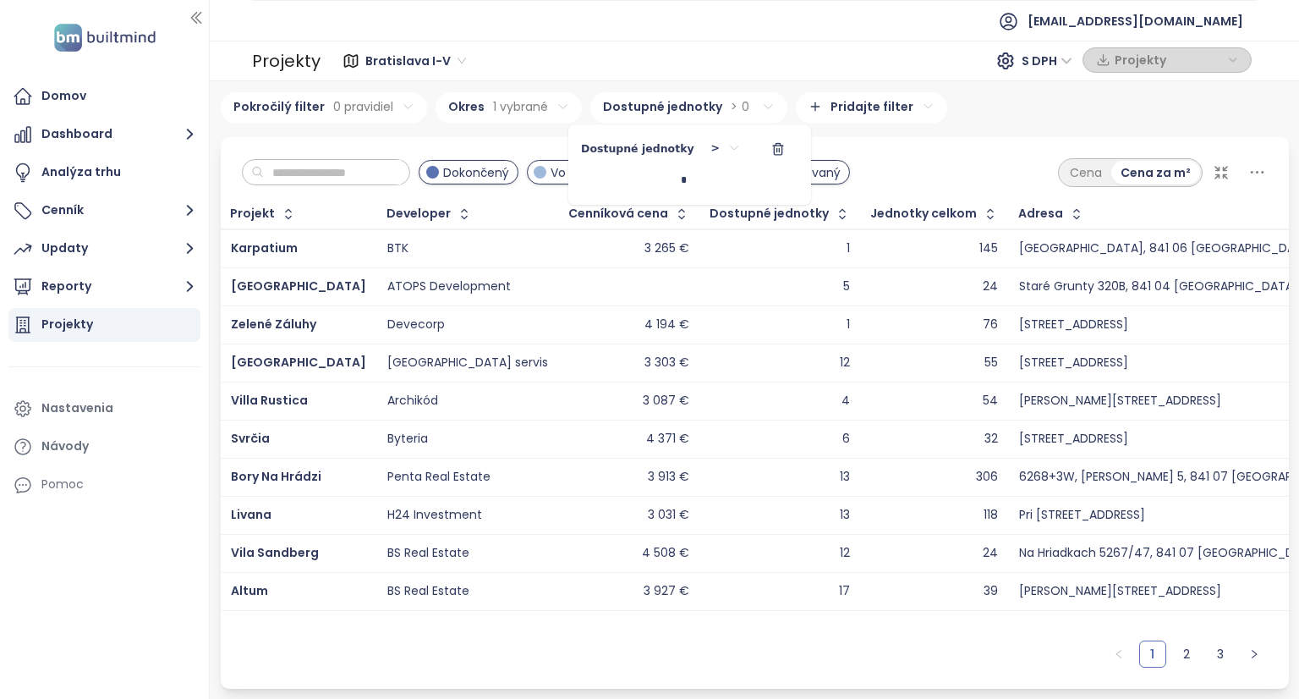
click at [716, 178] on div "Dostupné jednotky > *" at bounding box center [690, 165] width 234 height 68
click at [687, 178] on input "*" at bounding box center [634, 181] width 106 height 28
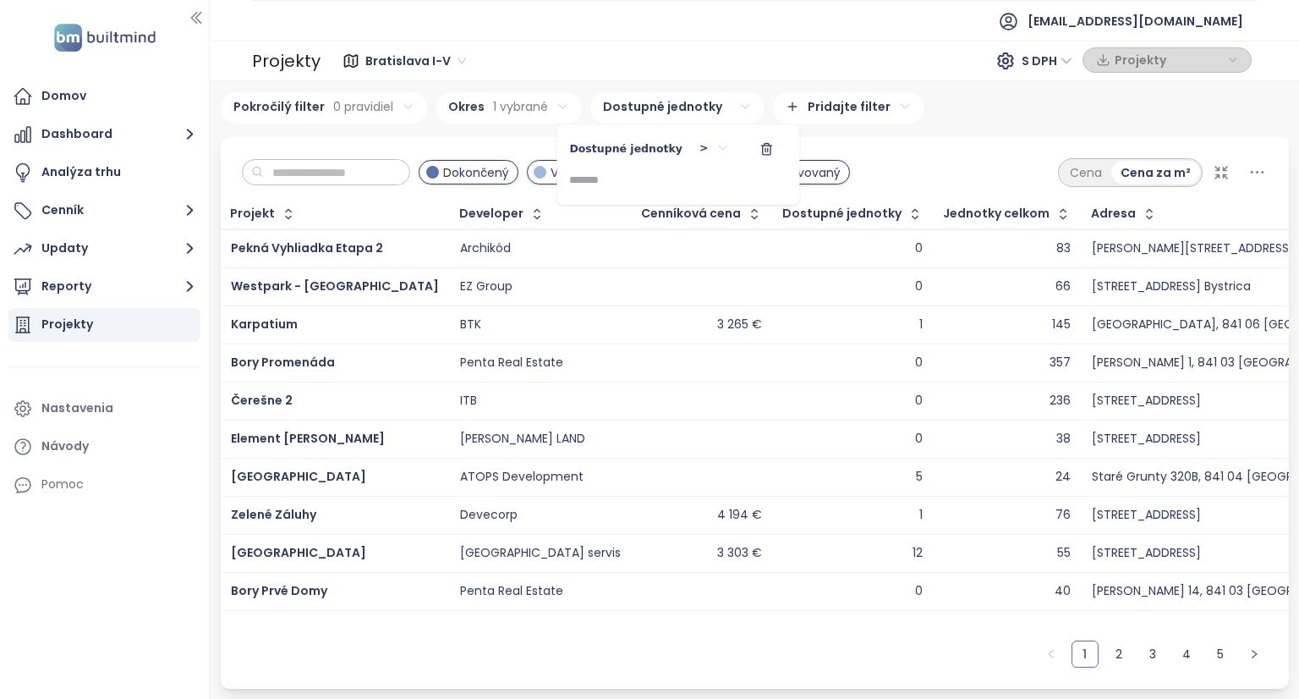
type input "*"
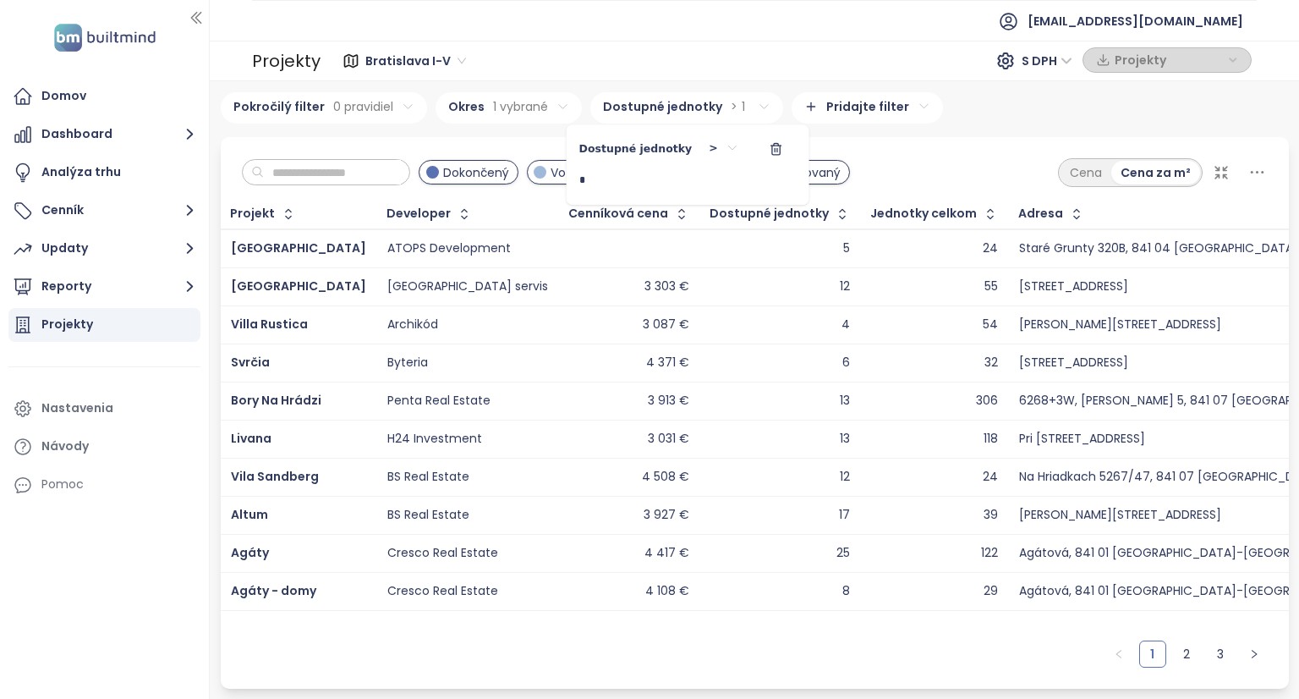
click at [951, 142] on html "Domov Dashboard Analýza trhu Cenník Updaty Reporty Projekty Nastavenia Návody P…" at bounding box center [649, 349] width 1299 height 699
click at [715, 217] on span "Dostupné jednotky" at bounding box center [769, 213] width 119 height 11
click at [755, 214] on span "Dostupné jednotky" at bounding box center [769, 213] width 119 height 11
click at [839, 209] on icon "button" at bounding box center [842, 213] width 7 height 10
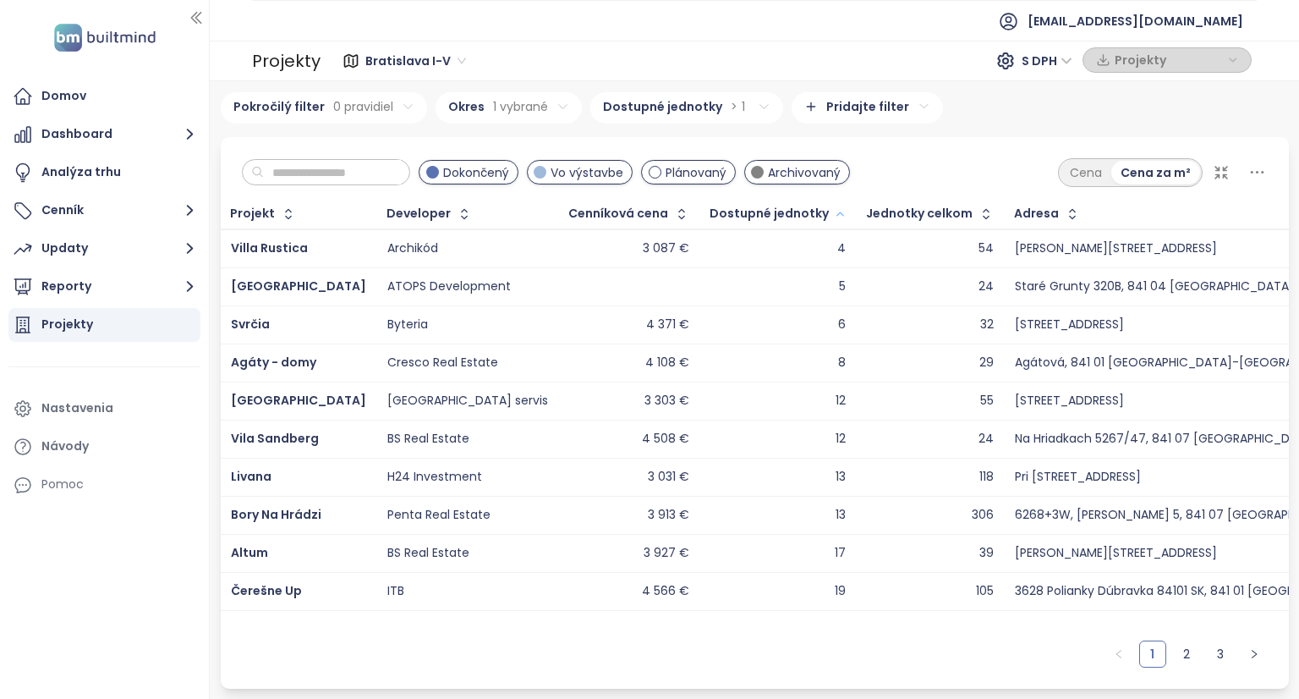
click at [834, 213] on icon "button" at bounding box center [840, 214] width 13 height 20
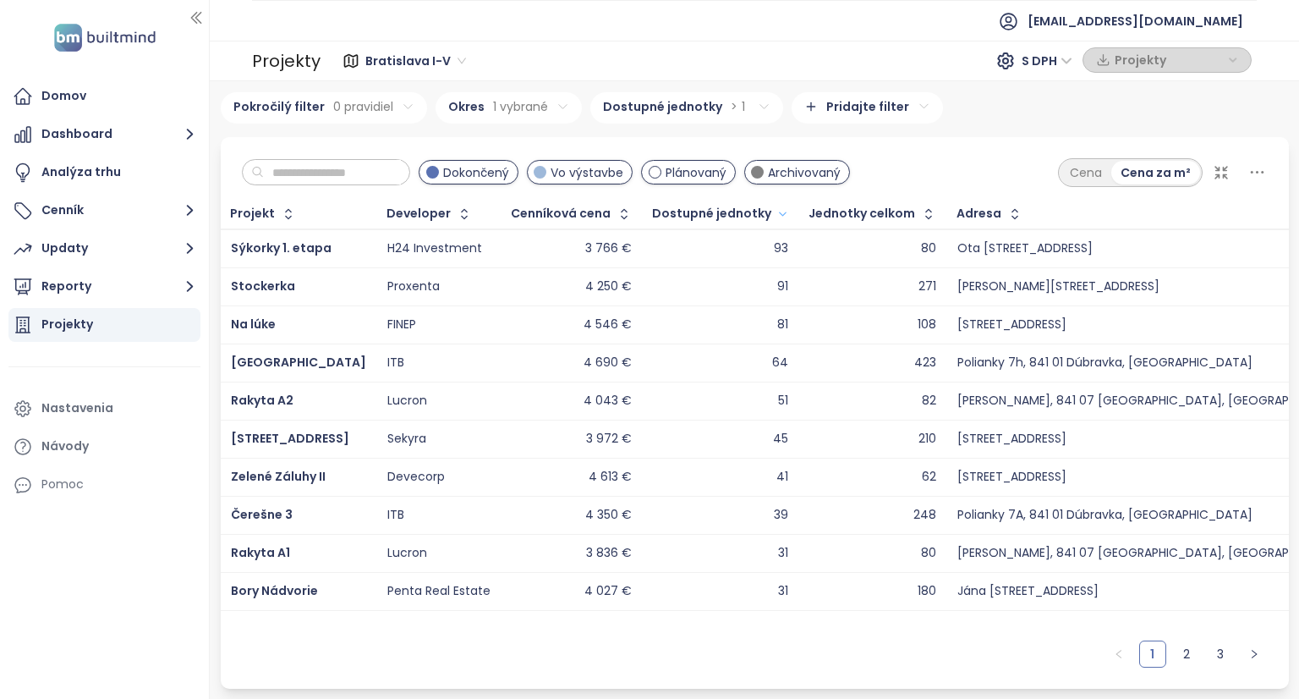
click at [777, 214] on icon "button" at bounding box center [783, 214] width 13 height 20
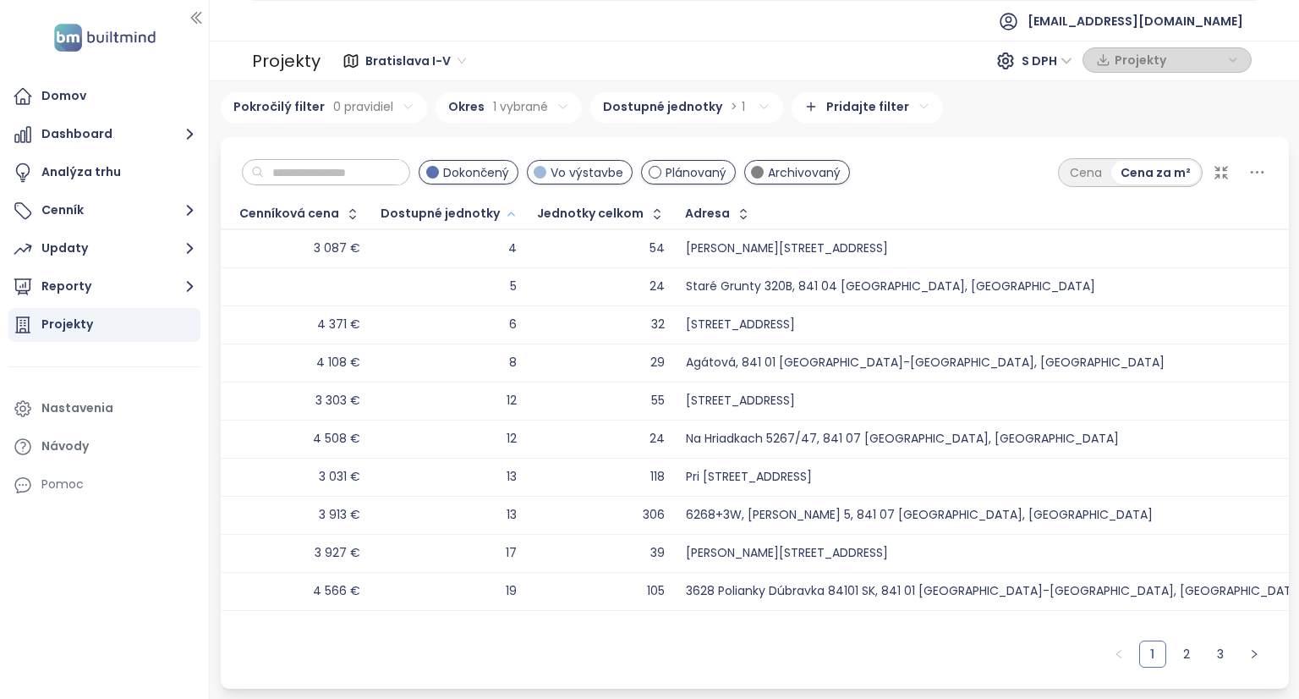
scroll to position [0, 349]
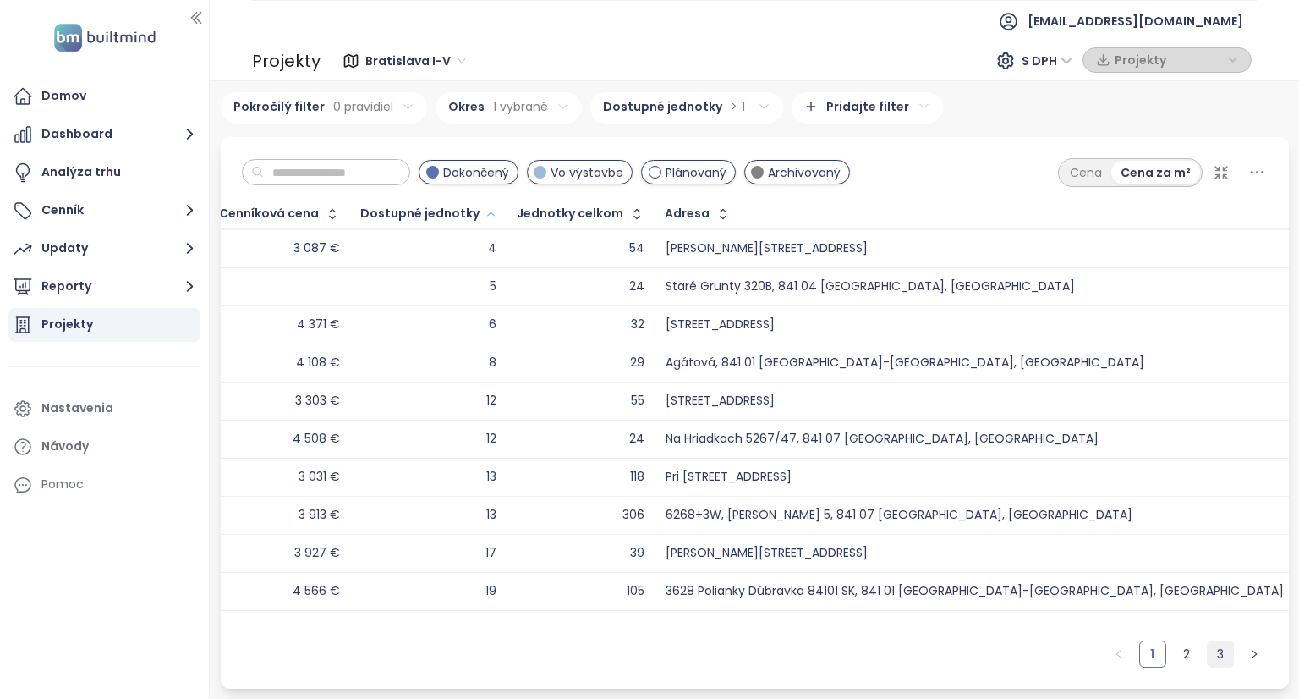
click at [1211, 651] on link "3" at bounding box center [1220, 653] width 25 height 25
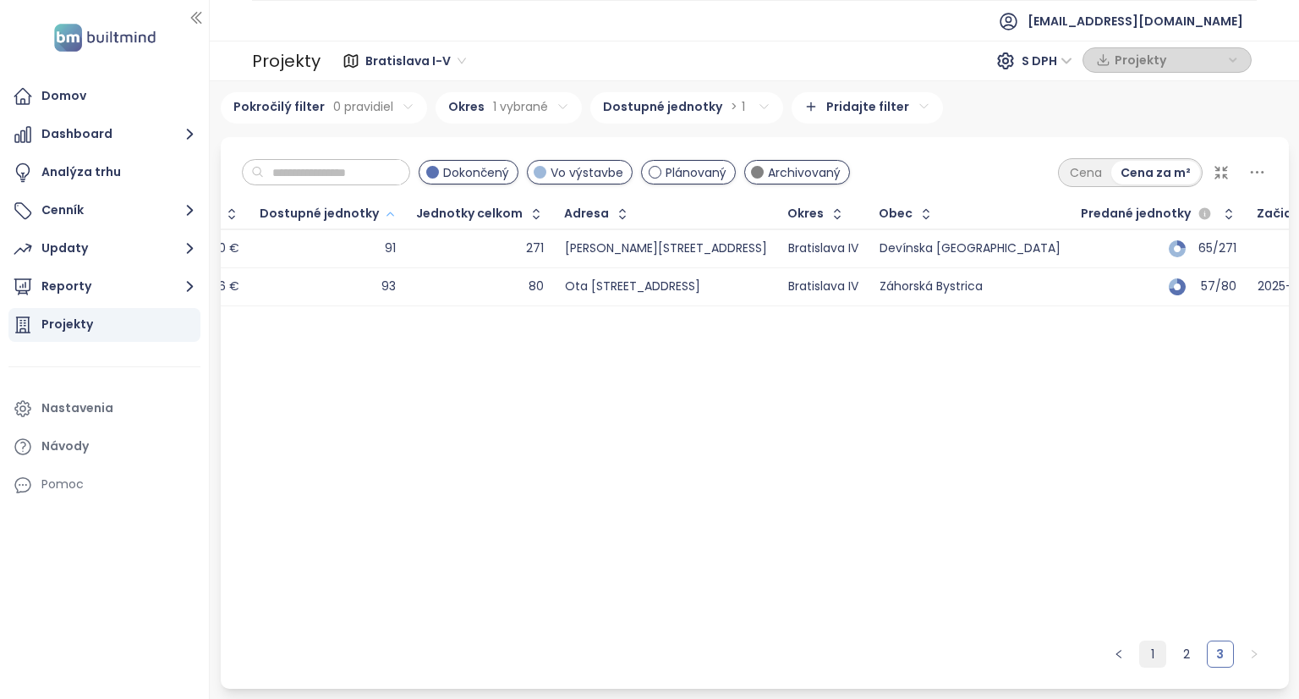
click at [1150, 652] on link "1" at bounding box center [1152, 653] width 25 height 25
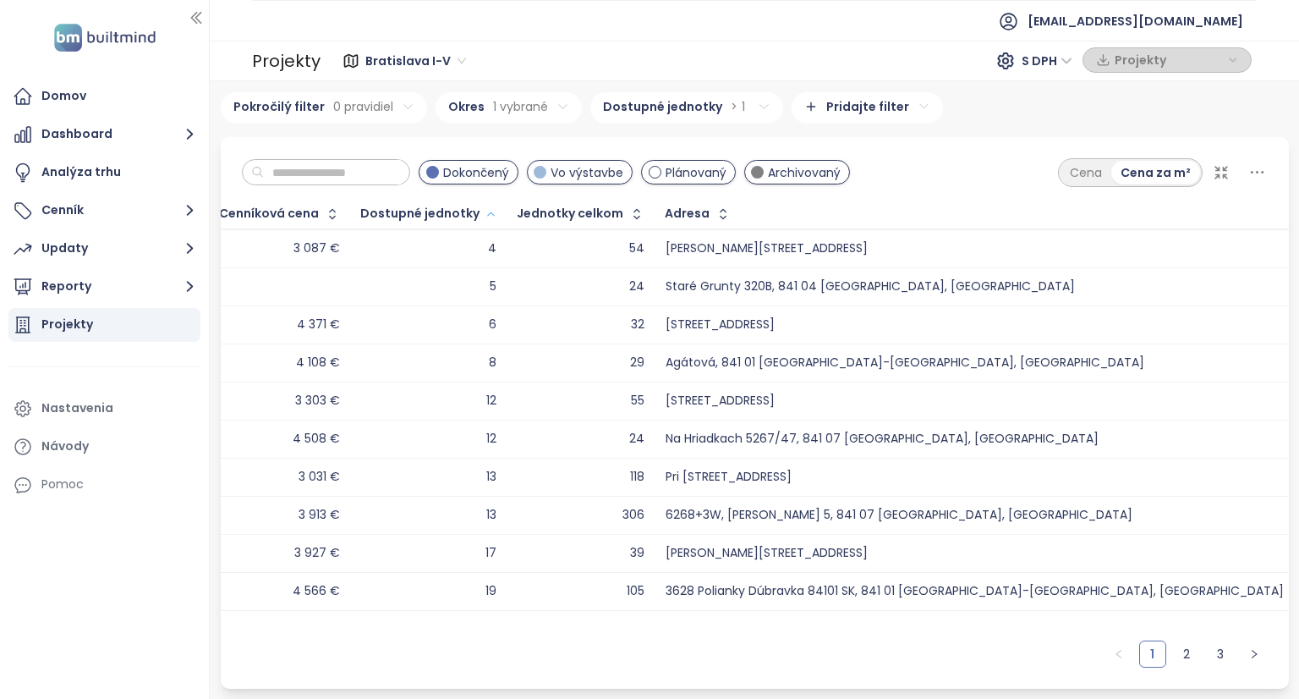
scroll to position [0, 0]
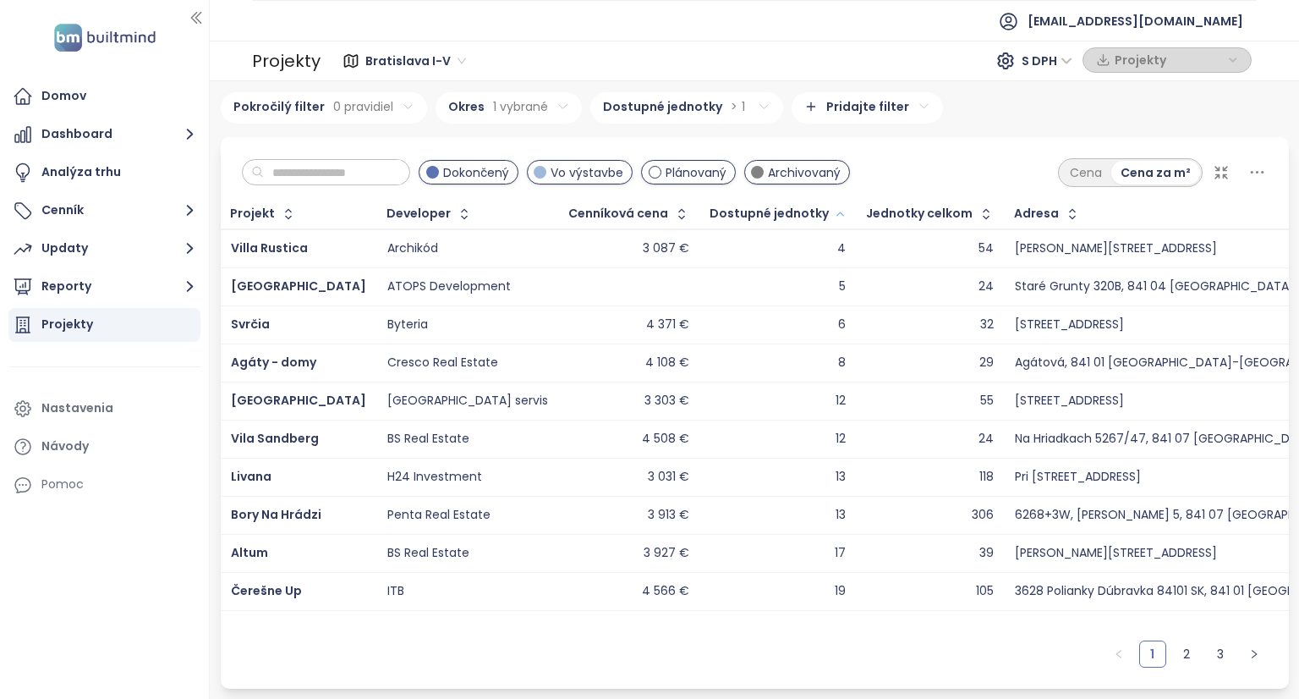
click at [729, 105] on html "Domov Dashboard Analýza trhu Cenník Updaty Reporty Projekty Nastavenia Návody P…" at bounding box center [649, 349] width 1299 height 699
click at [685, 182] on input "*" at bounding box center [632, 181] width 106 height 28
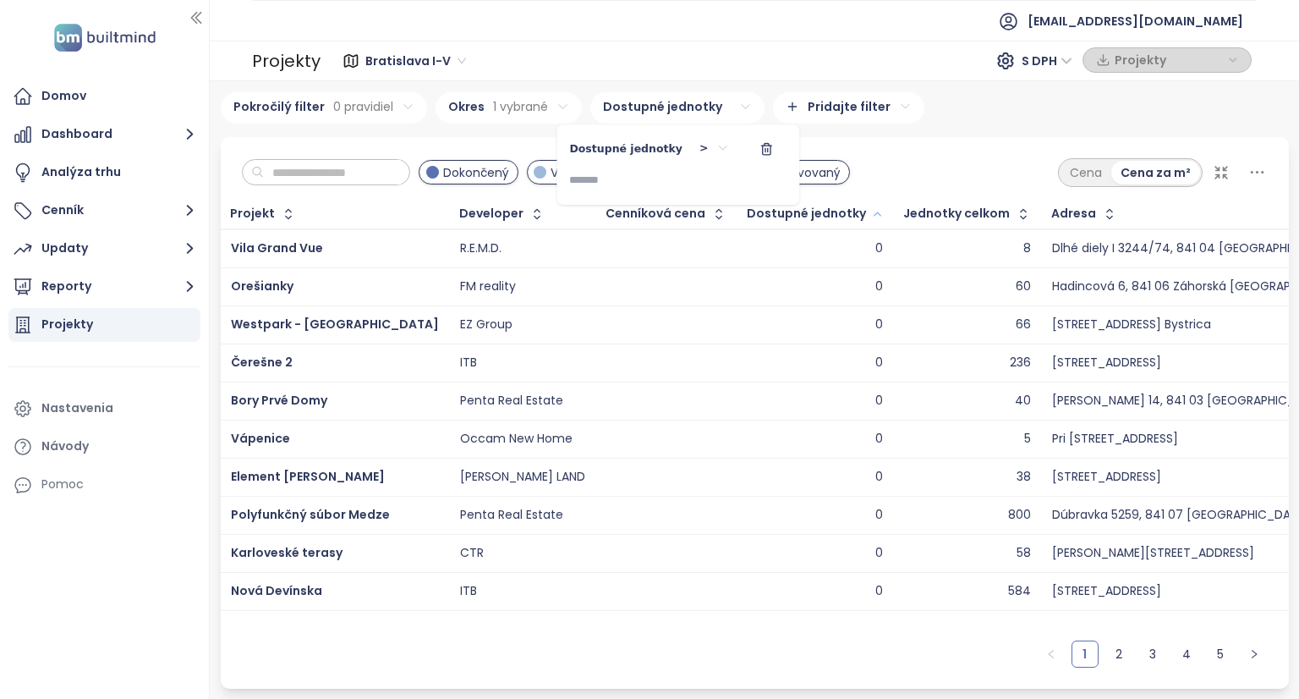
type input "*"
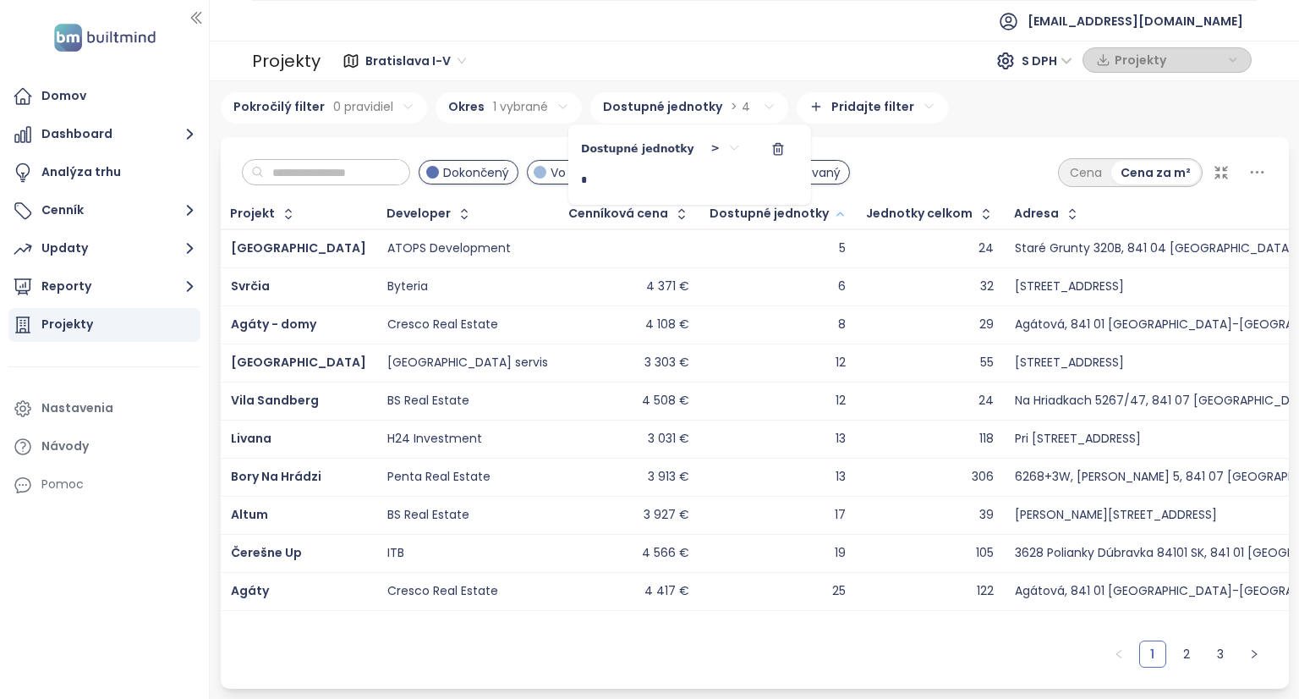
click at [934, 147] on html "Domov Dashboard Analýza trhu Cenník Updaty Reporty Projekty Nastavenia Návody P…" at bounding box center [649, 349] width 1299 height 699
click at [1178, 651] on link "2" at bounding box center [1186, 653] width 25 height 25
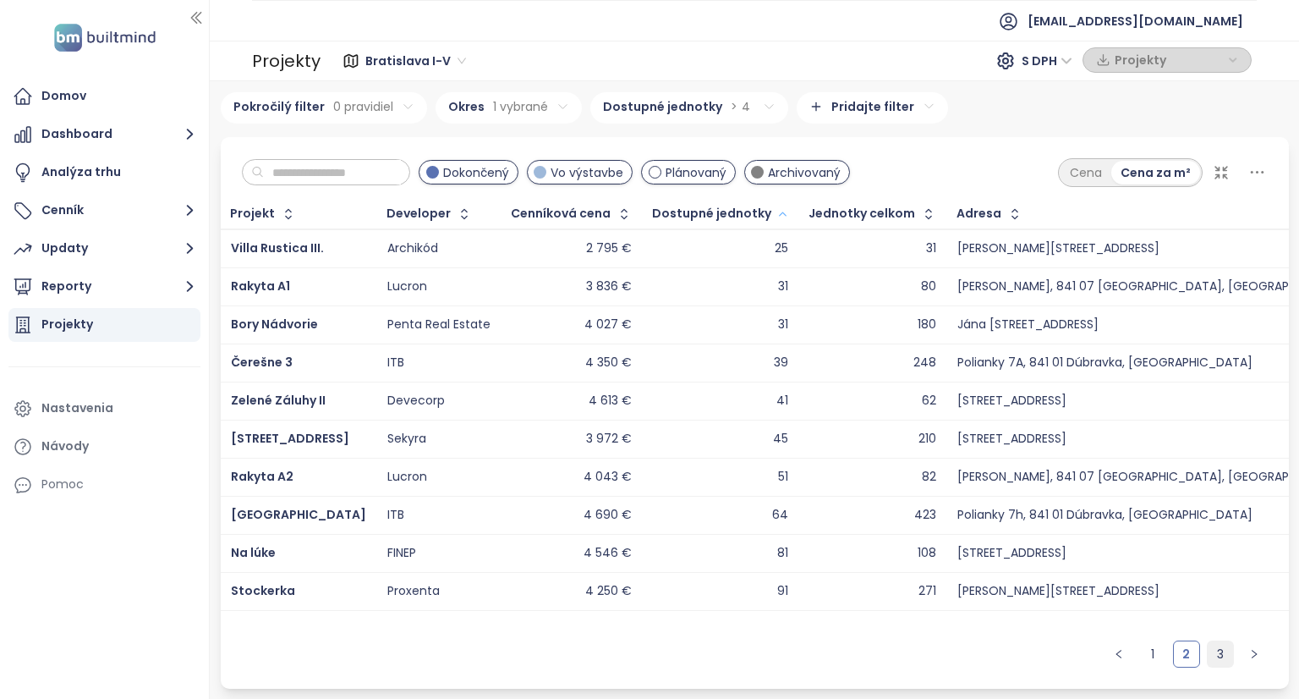
click at [1222, 652] on link "3" at bounding box center [1220, 653] width 25 height 25
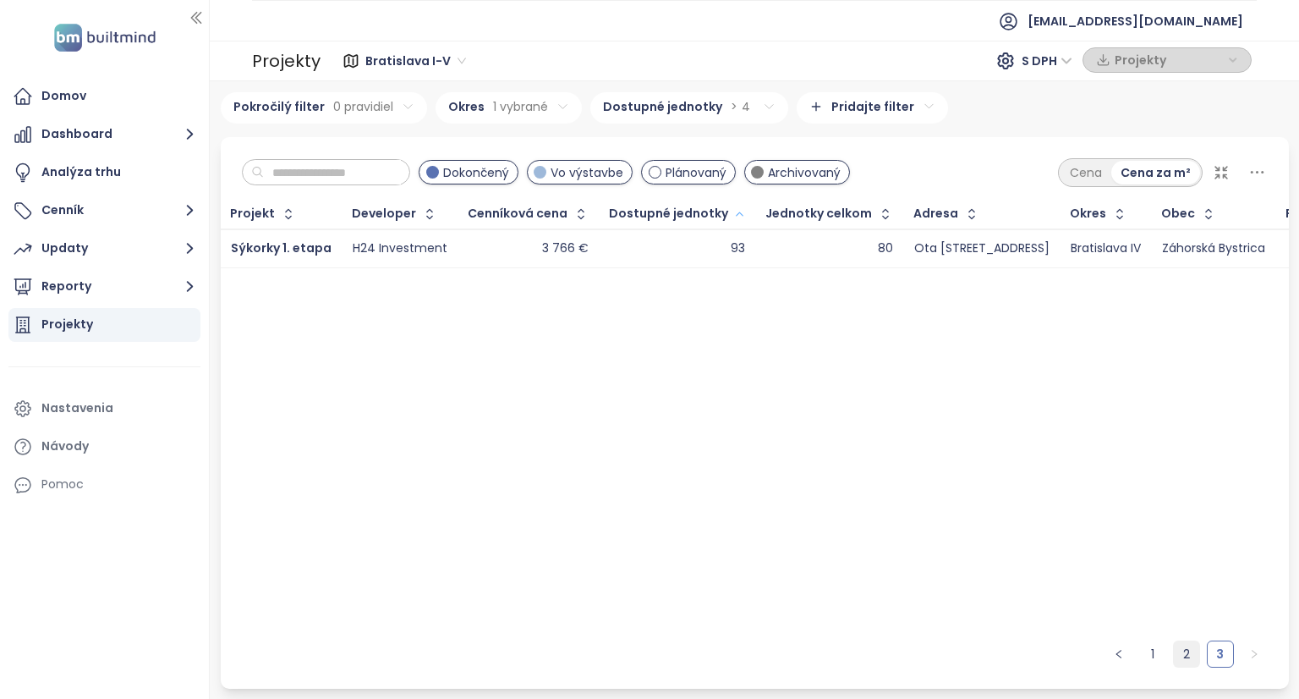
click at [1187, 653] on link "2" at bounding box center [1186, 653] width 25 height 25
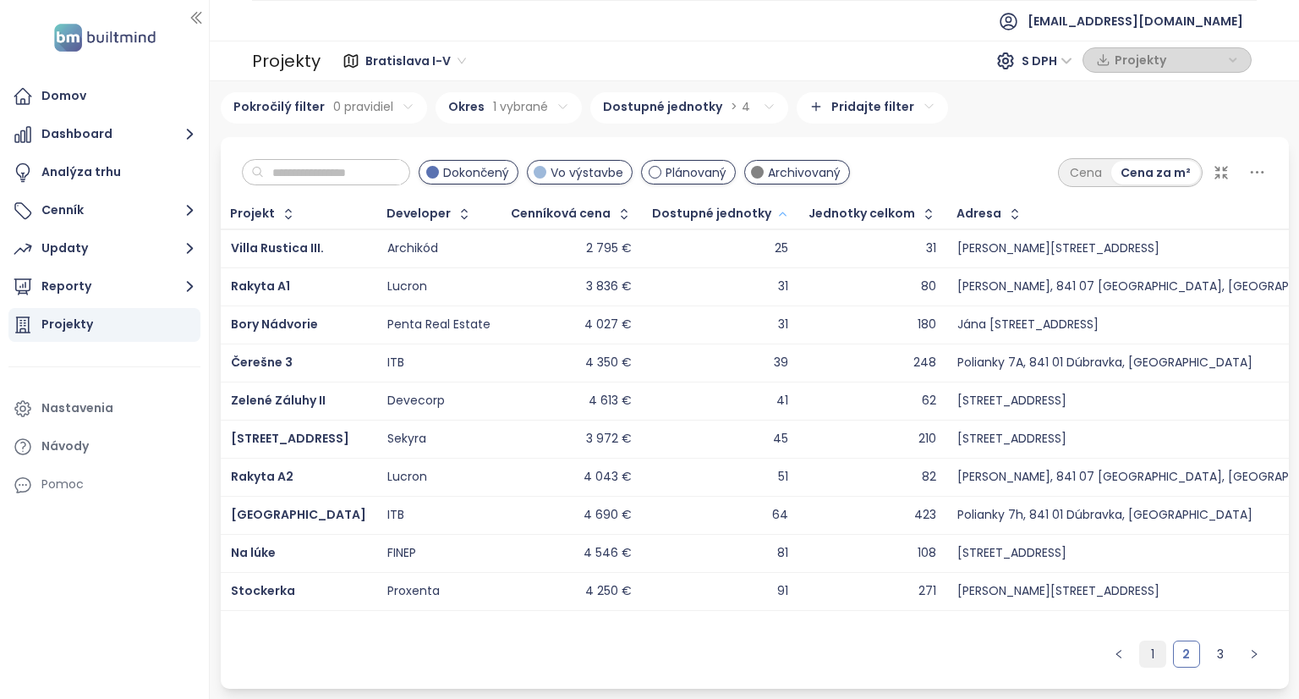
click at [1140, 654] on li "1" at bounding box center [1153, 653] width 27 height 27
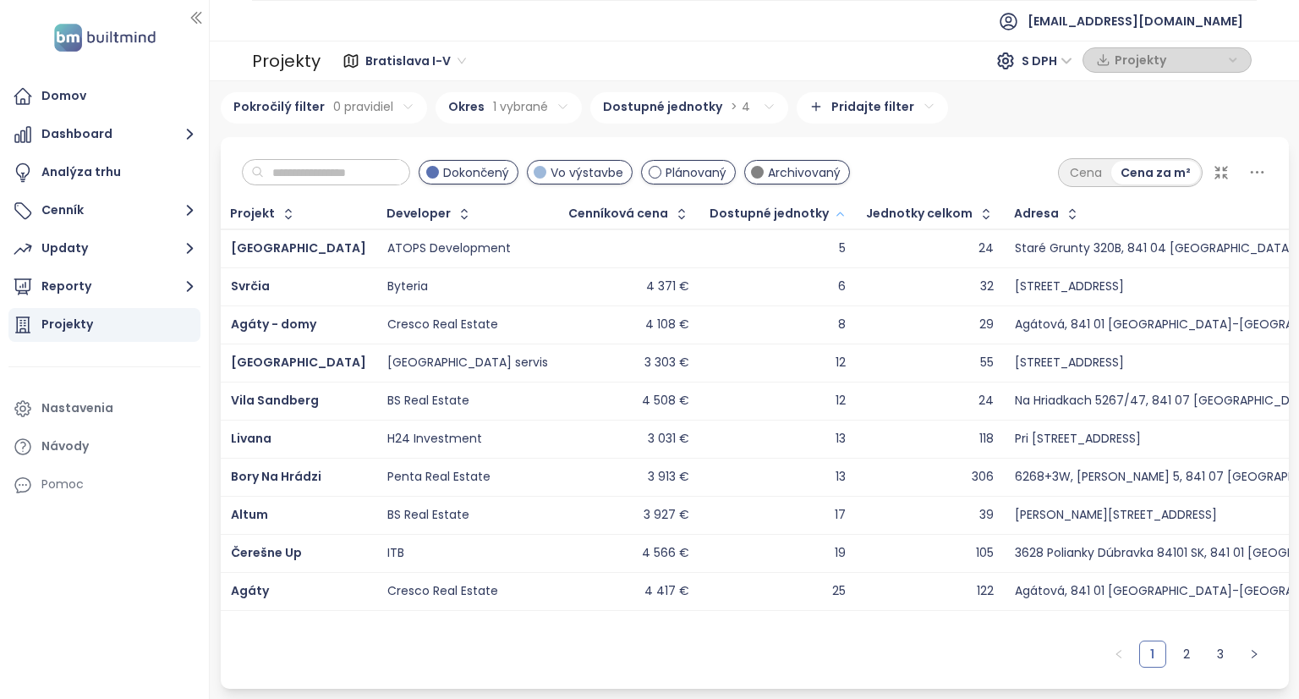
click at [731, 219] on span "Dostupné jednotky" at bounding box center [769, 213] width 119 height 11
click at [829, 208] on button "button" at bounding box center [838, 213] width 19 height 27
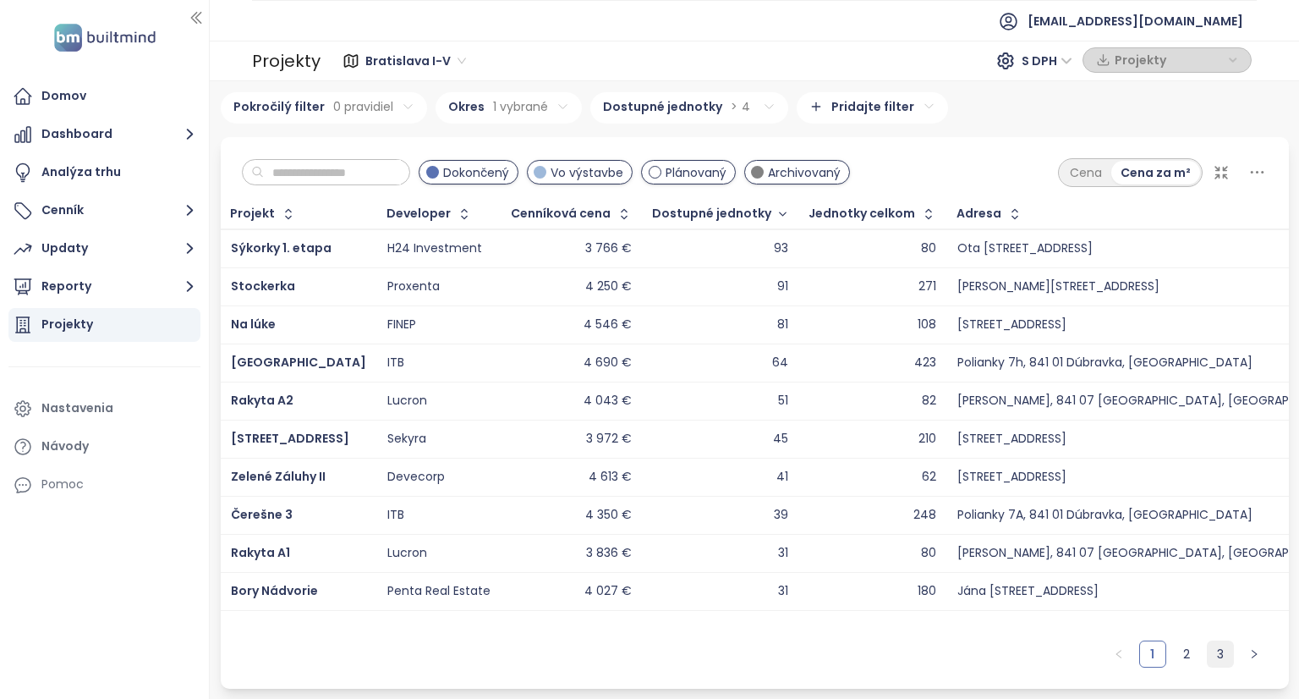
click at [1218, 654] on link "3" at bounding box center [1220, 653] width 25 height 25
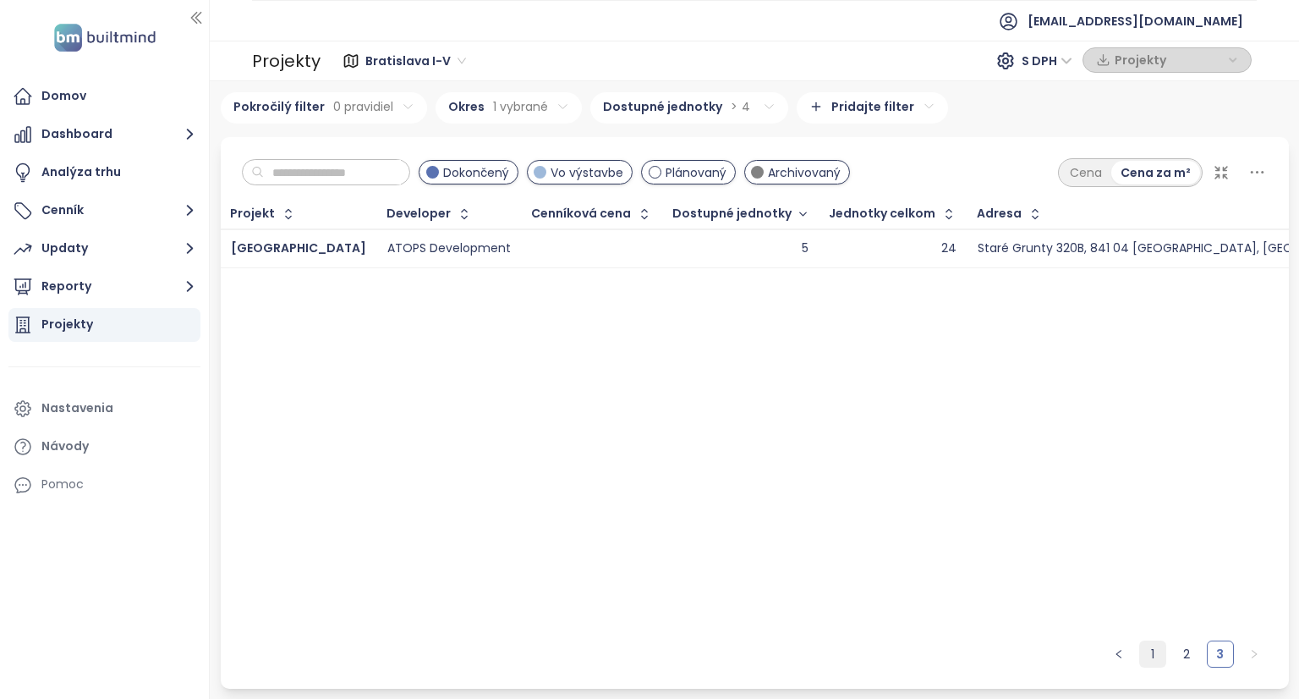
click at [1157, 655] on link "1" at bounding box center [1152, 653] width 25 height 25
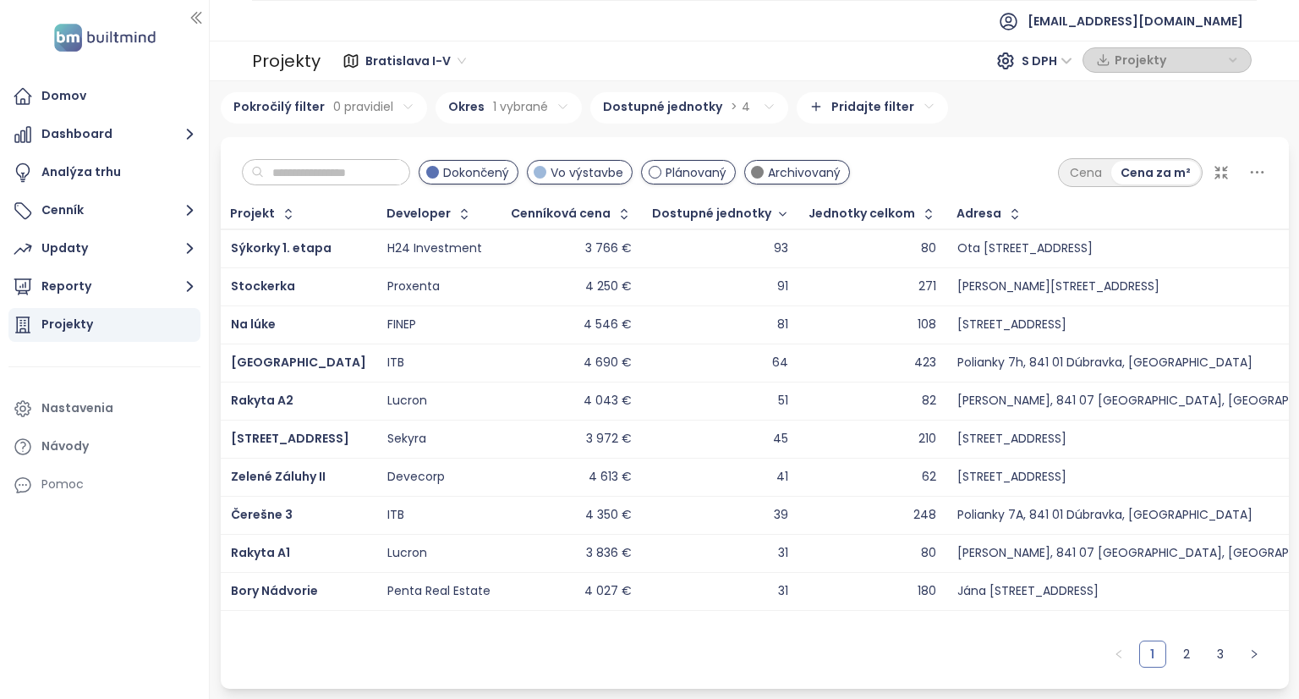
click at [589, 475] on div "4 613 €" at bounding box center [610, 477] width 43 height 15
click at [621, 217] on icon "button" at bounding box center [624, 213] width 7 height 10
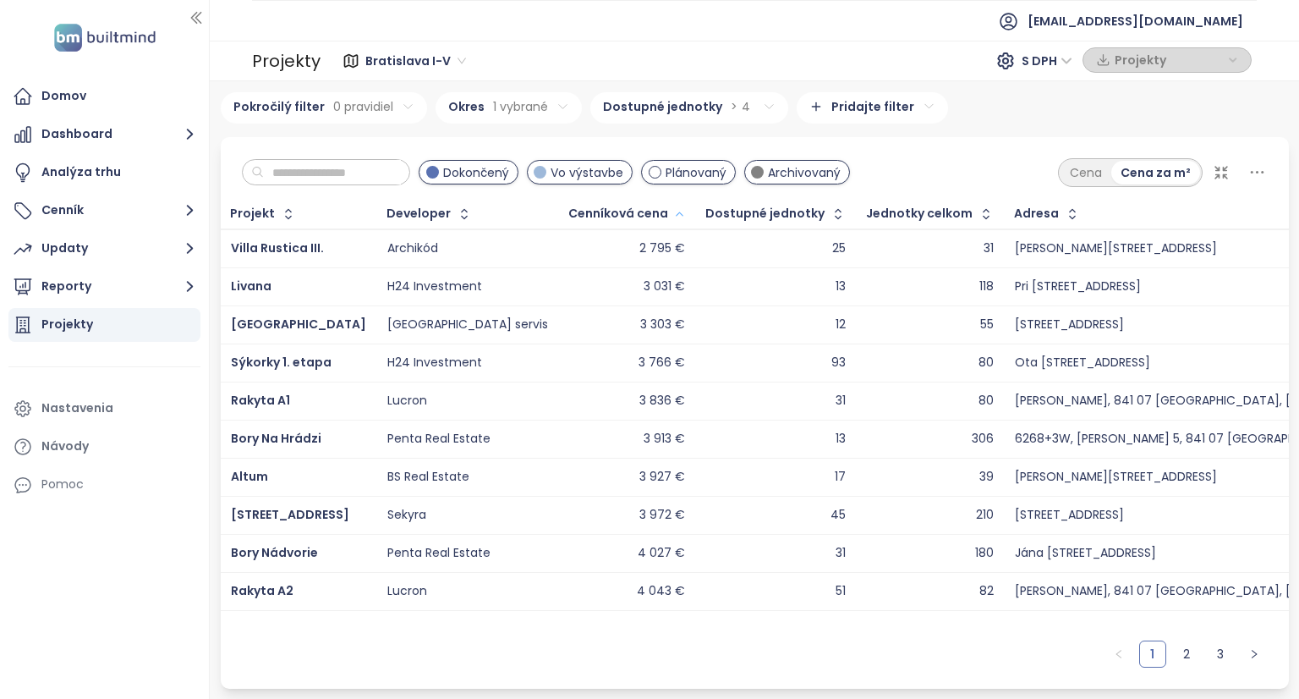
click at [673, 217] on icon "button" at bounding box center [679, 214] width 13 height 20
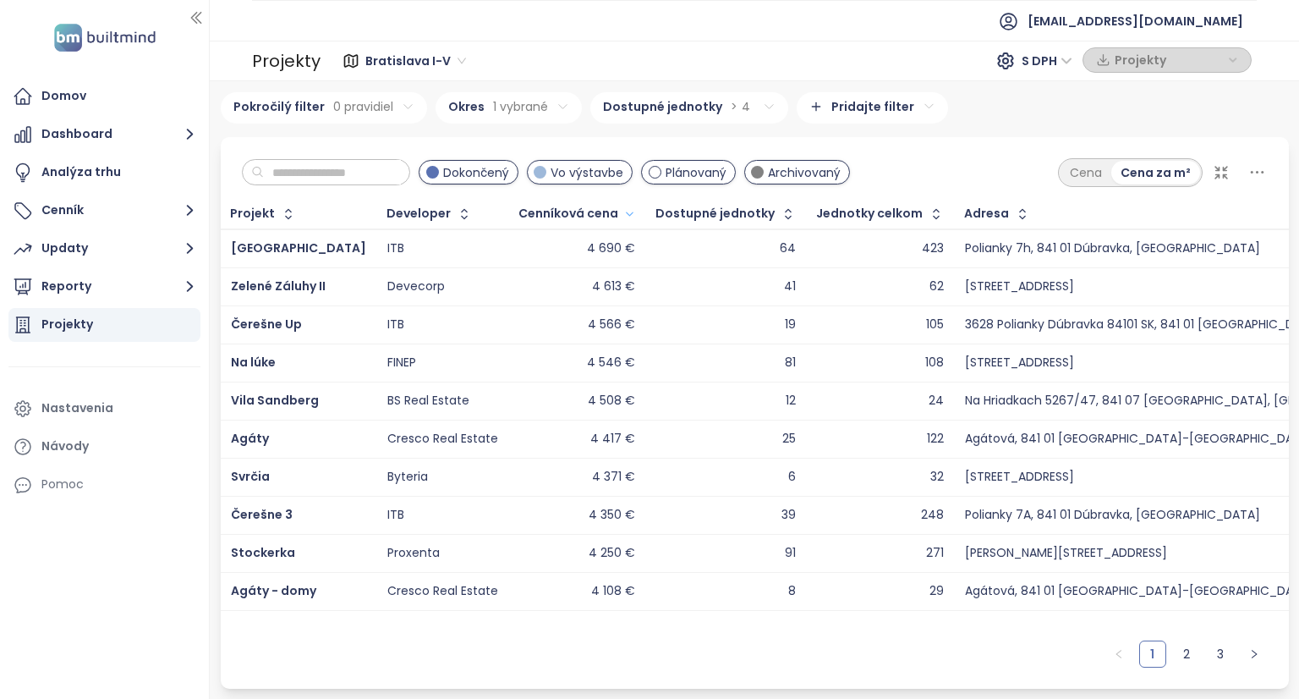
click at [623, 213] on icon "button" at bounding box center [629, 214] width 13 height 20
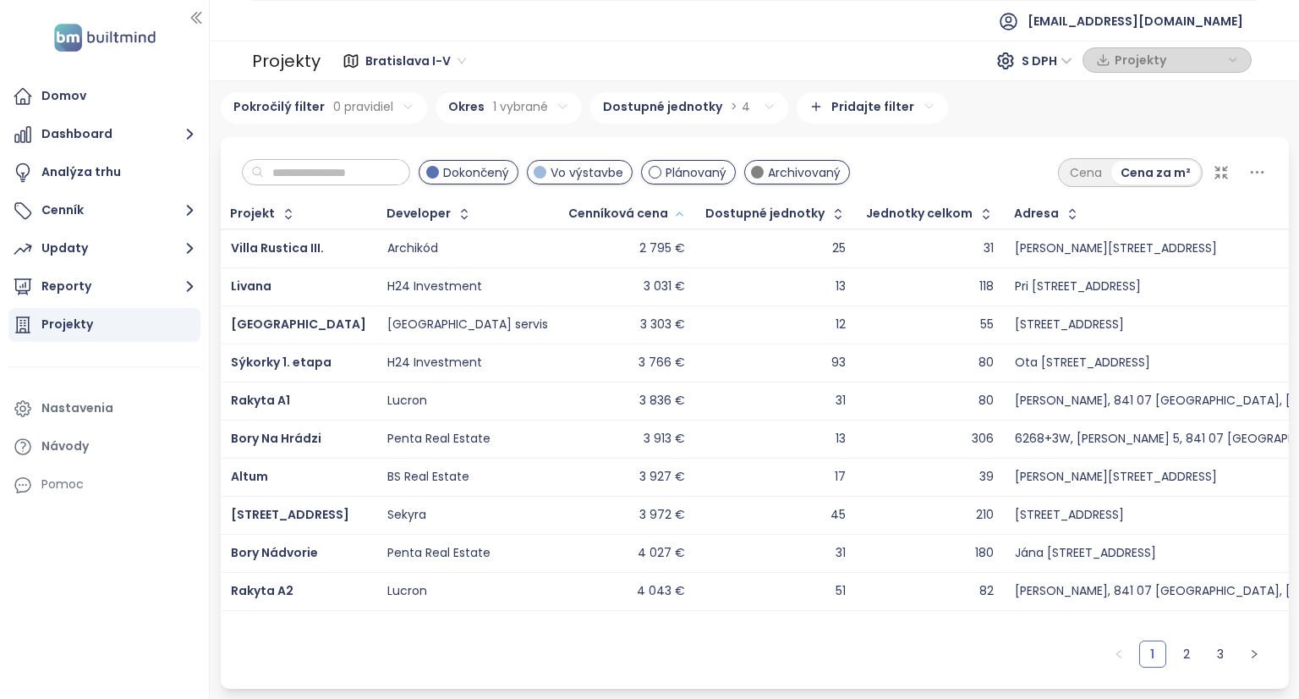
click at [673, 211] on icon "button" at bounding box center [679, 214] width 13 height 20
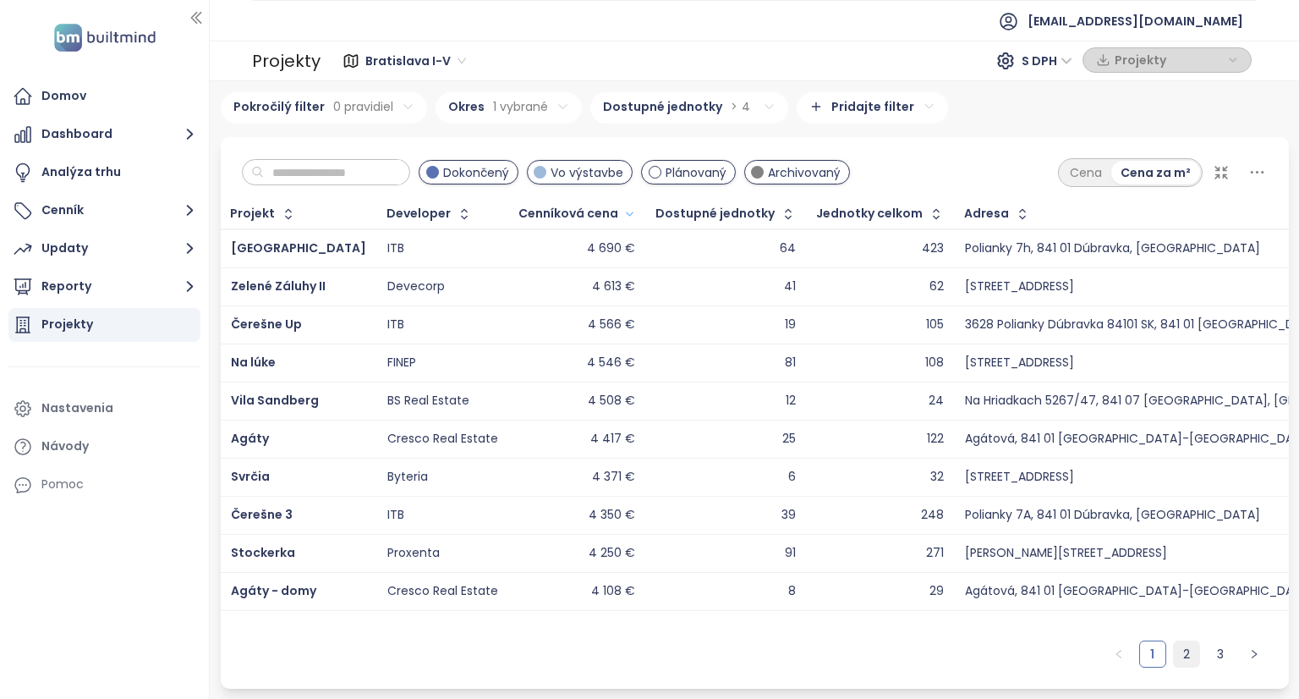
click at [1184, 650] on link "2" at bounding box center [1186, 653] width 25 height 25
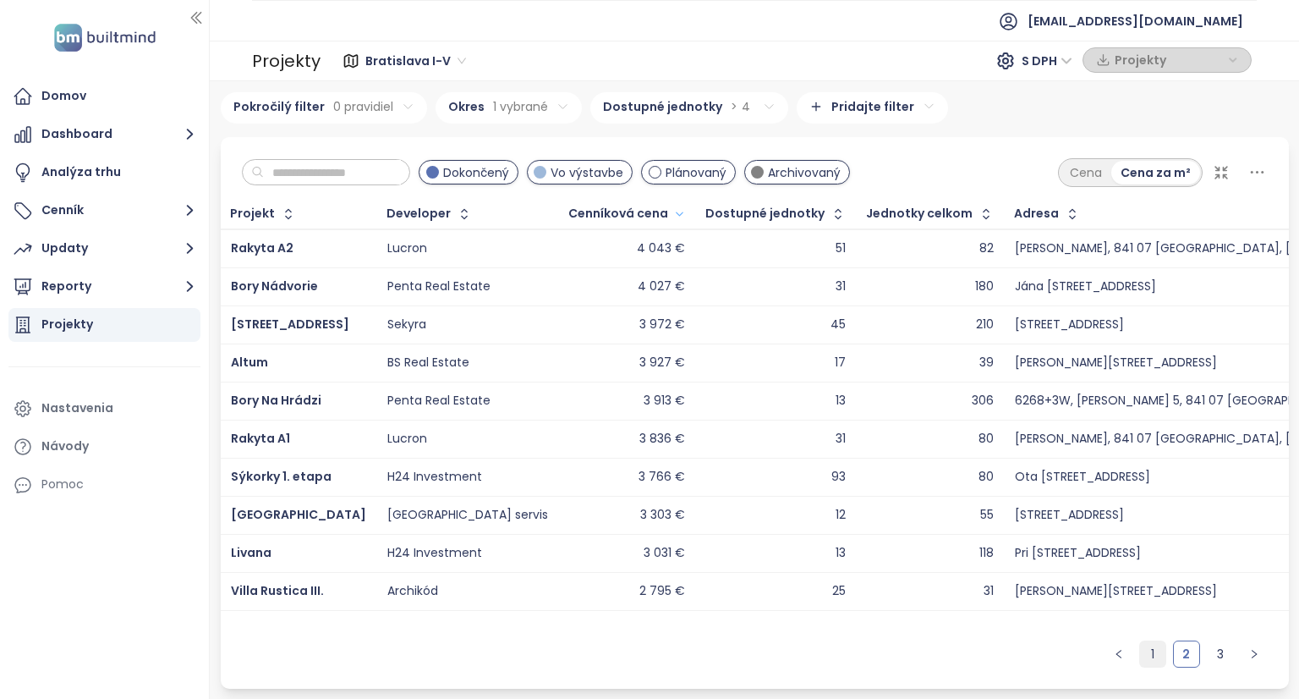
click at [1162, 651] on link "1" at bounding box center [1152, 653] width 25 height 25
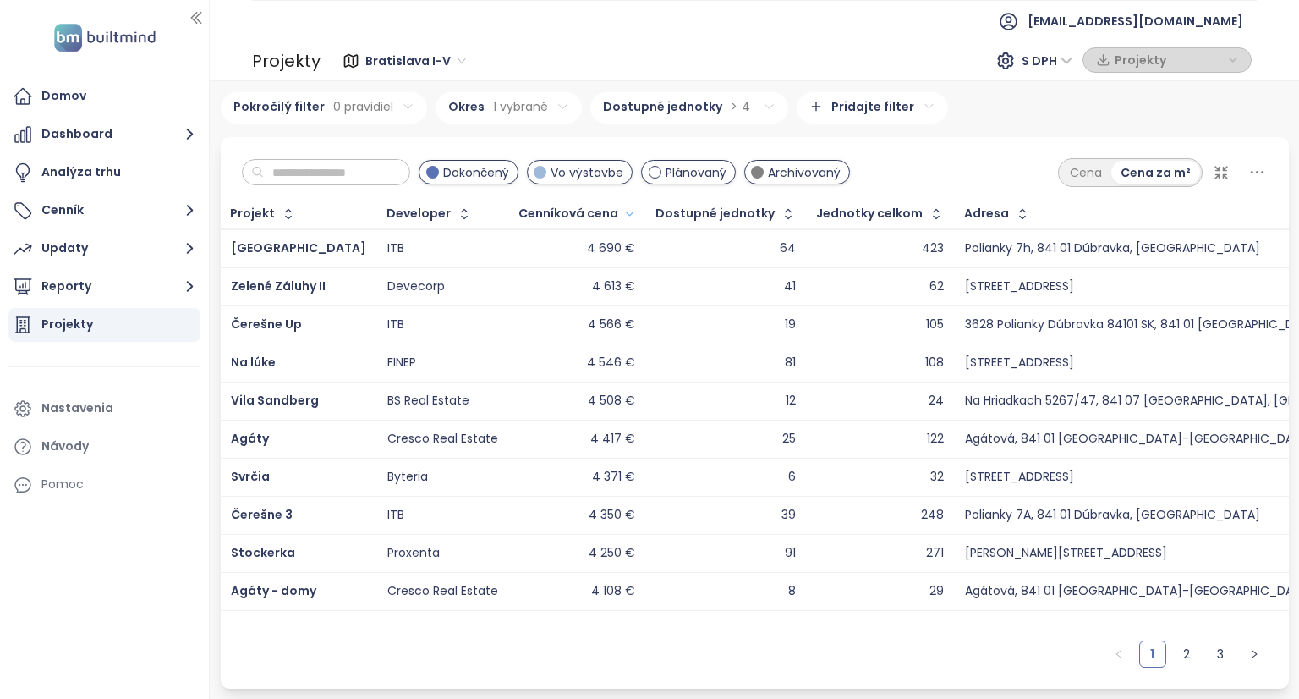
click at [623, 211] on icon "button" at bounding box center [629, 214] width 13 height 20
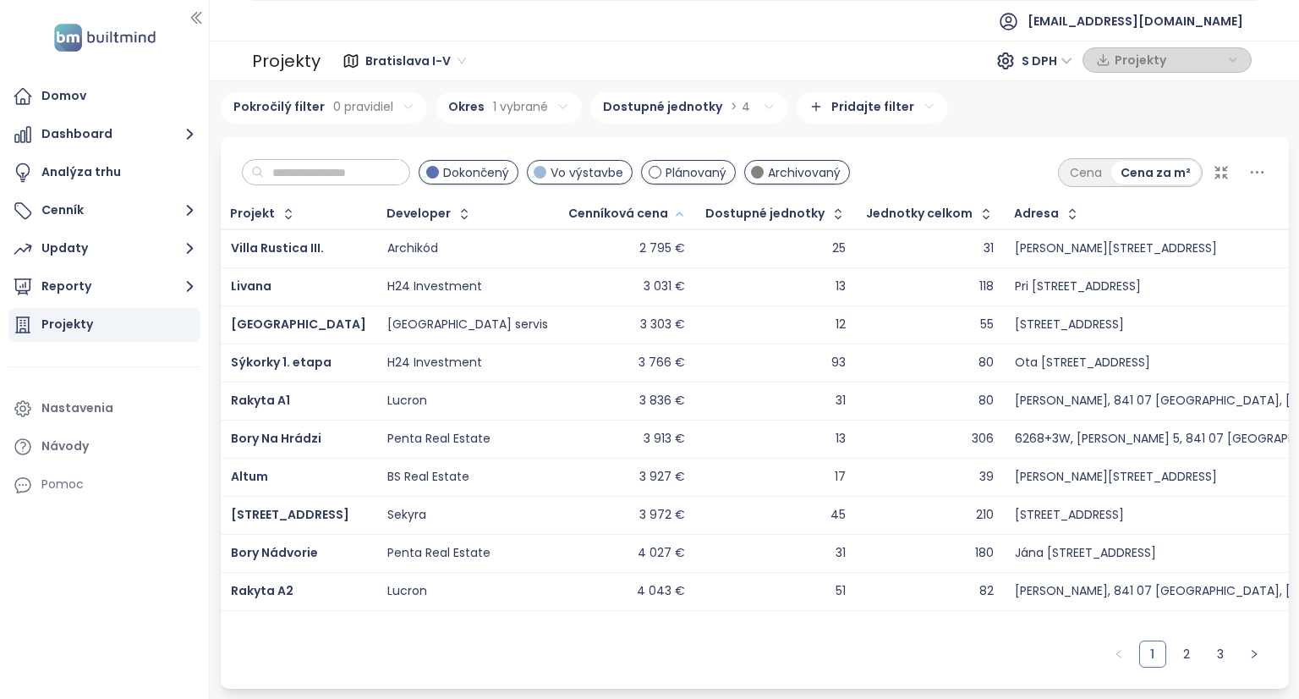
click at [673, 211] on icon "button" at bounding box center [679, 214] width 13 height 20
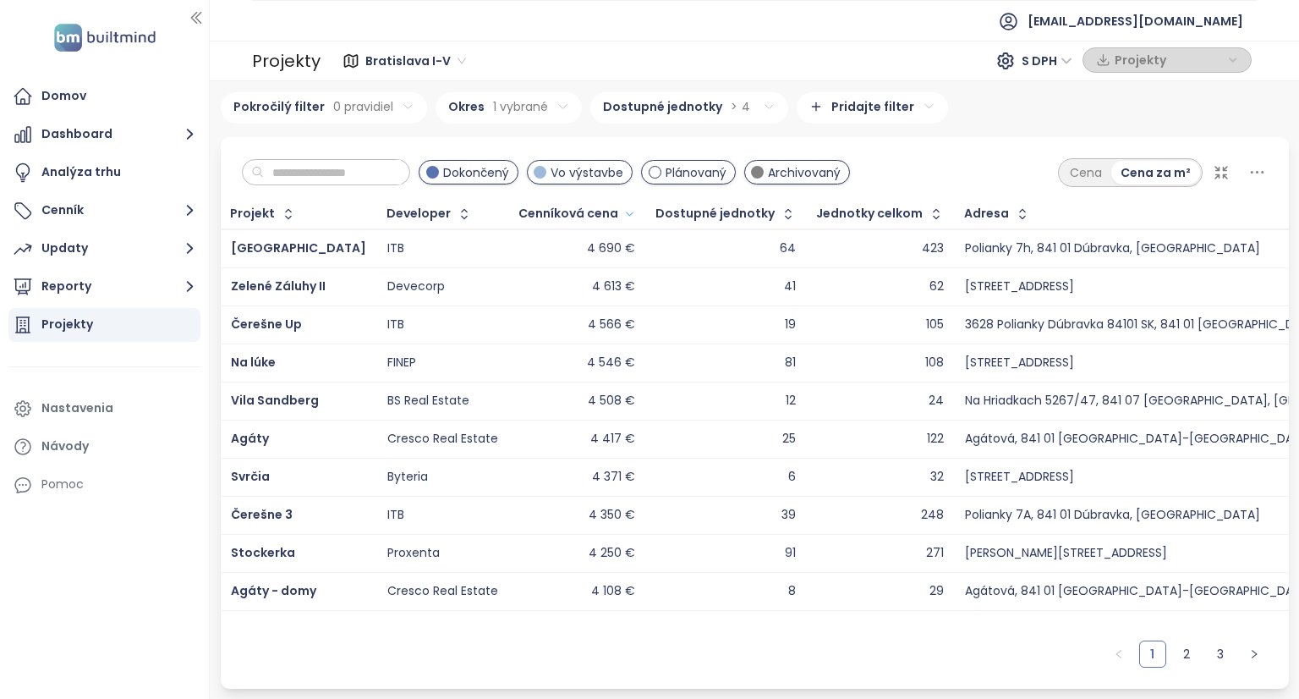
click at [555, 211] on div "Cenníková cena" at bounding box center [569, 213] width 100 height 11
click at [780, 218] on icon "button" at bounding box center [788, 214] width 17 height 17
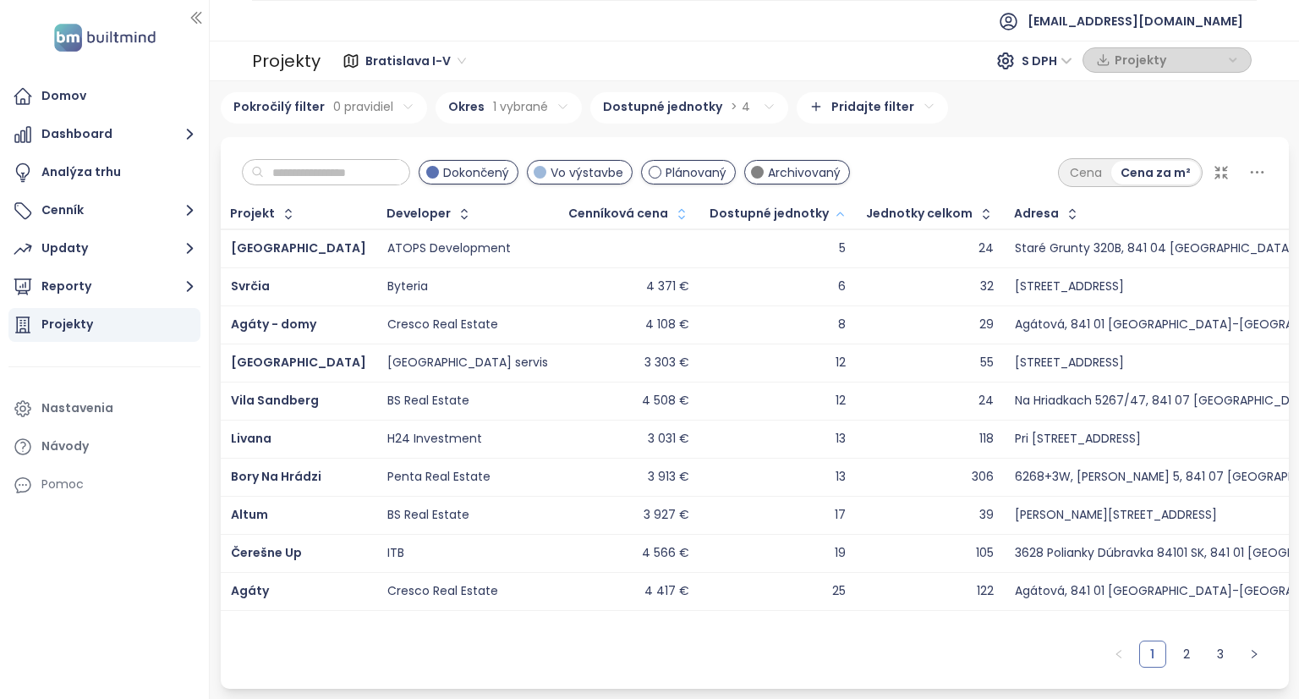
click at [834, 214] on icon "button" at bounding box center [840, 214] width 13 height 20
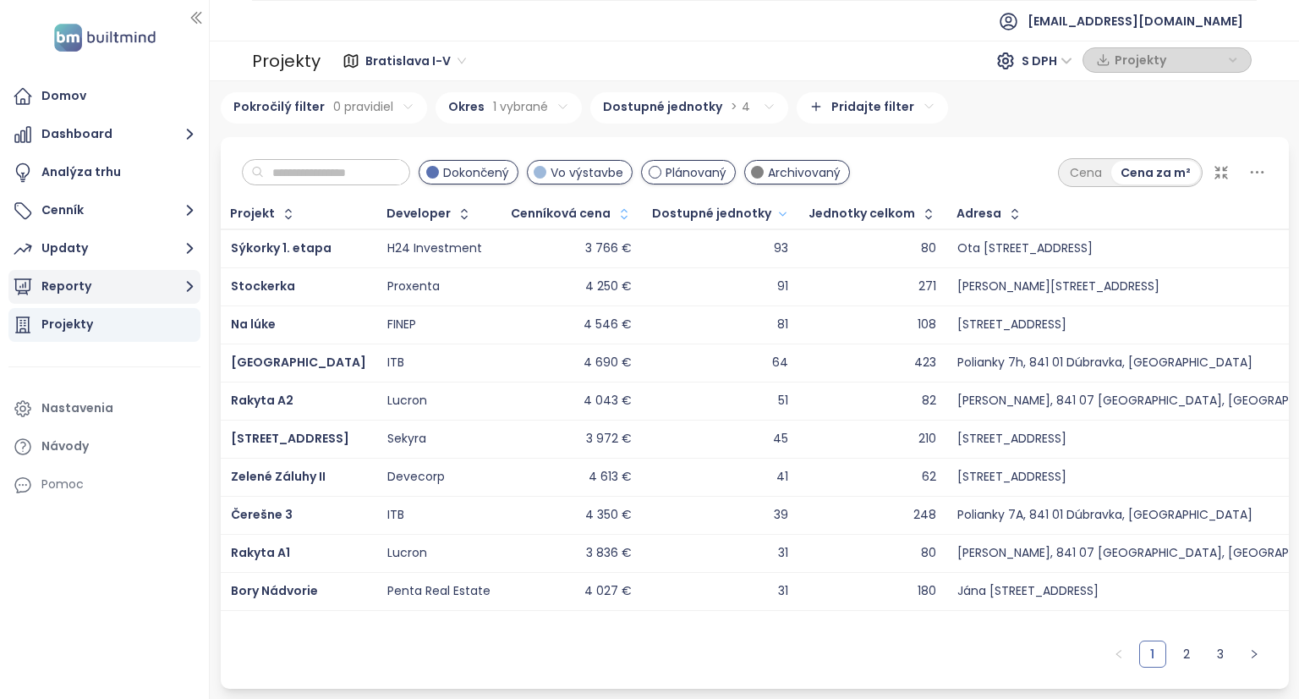
click at [76, 288] on button "Reporty" at bounding box center [104, 287] width 192 height 34
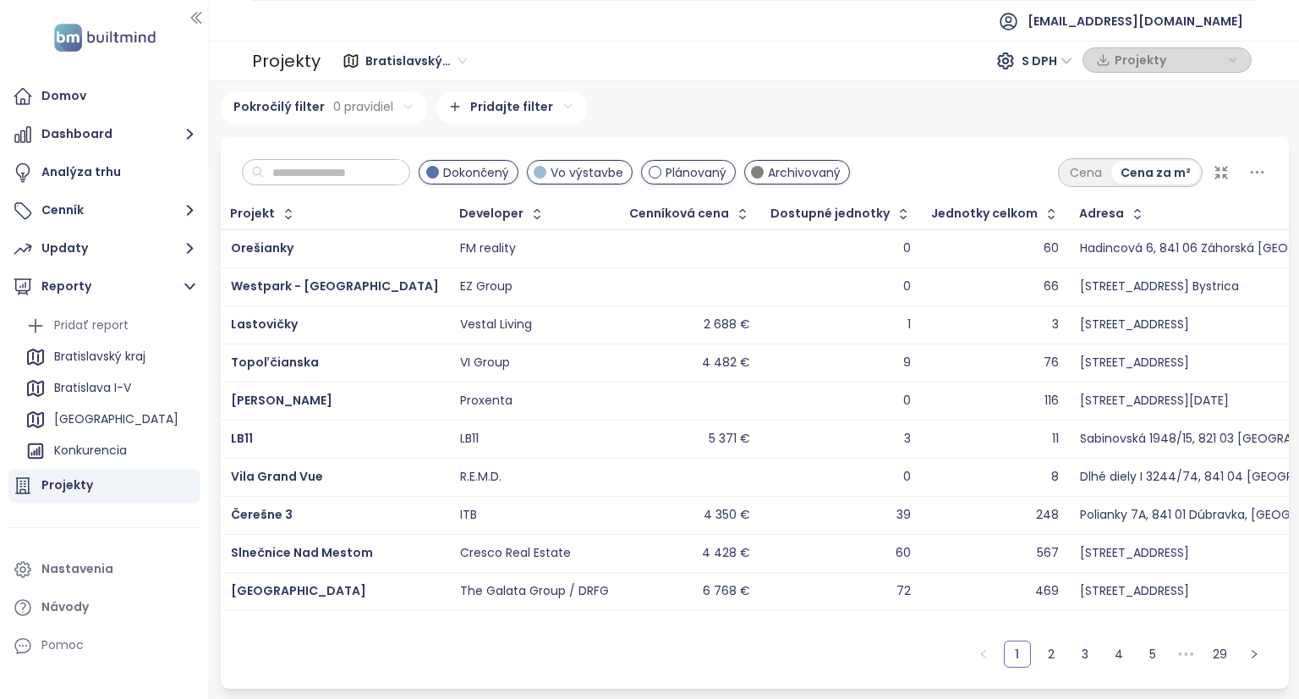
click at [85, 488] on div "Projekty" at bounding box center [67, 485] width 52 height 21
click at [128, 488] on div "Projekty" at bounding box center [104, 486] width 192 height 34
click at [98, 135] on button "Dashboard" at bounding box center [104, 135] width 192 height 34
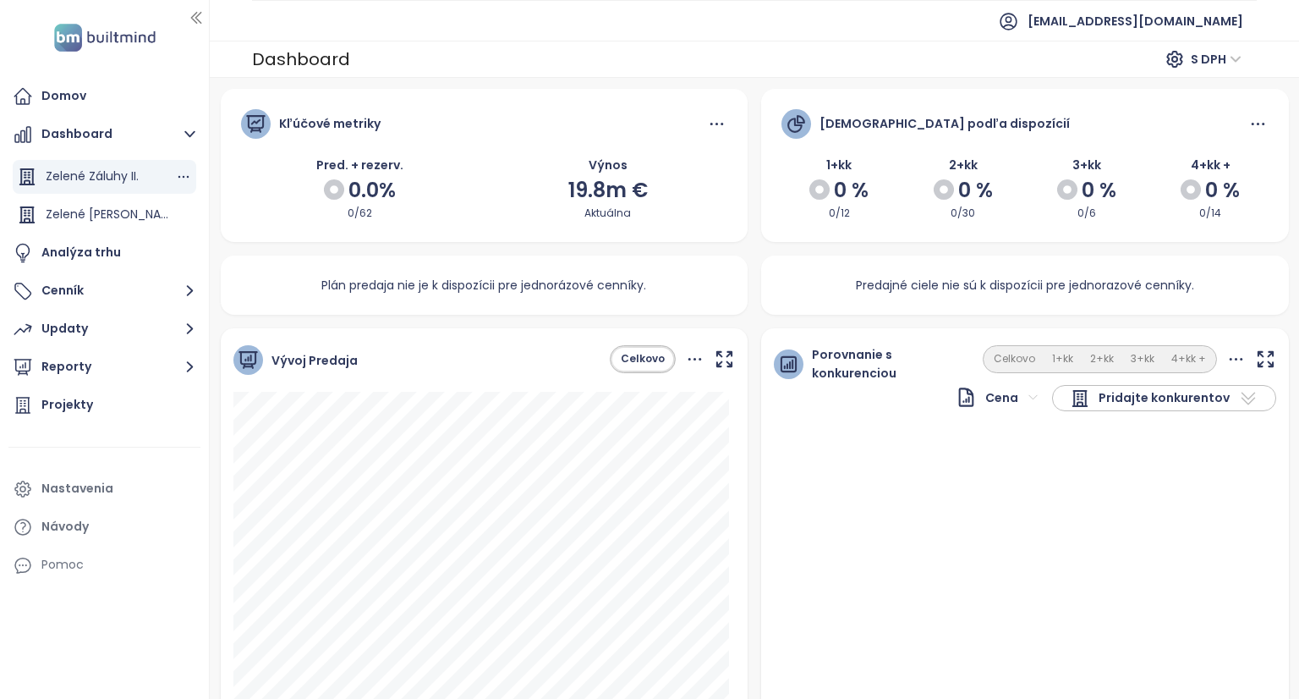
click at [105, 178] on span "Zelené Záluhy II." at bounding box center [92, 176] width 93 height 17
click at [113, 176] on span "Zelené Záluhy II." at bounding box center [92, 176] width 93 height 17
click at [108, 138] on button "Dashboard" at bounding box center [104, 135] width 192 height 34
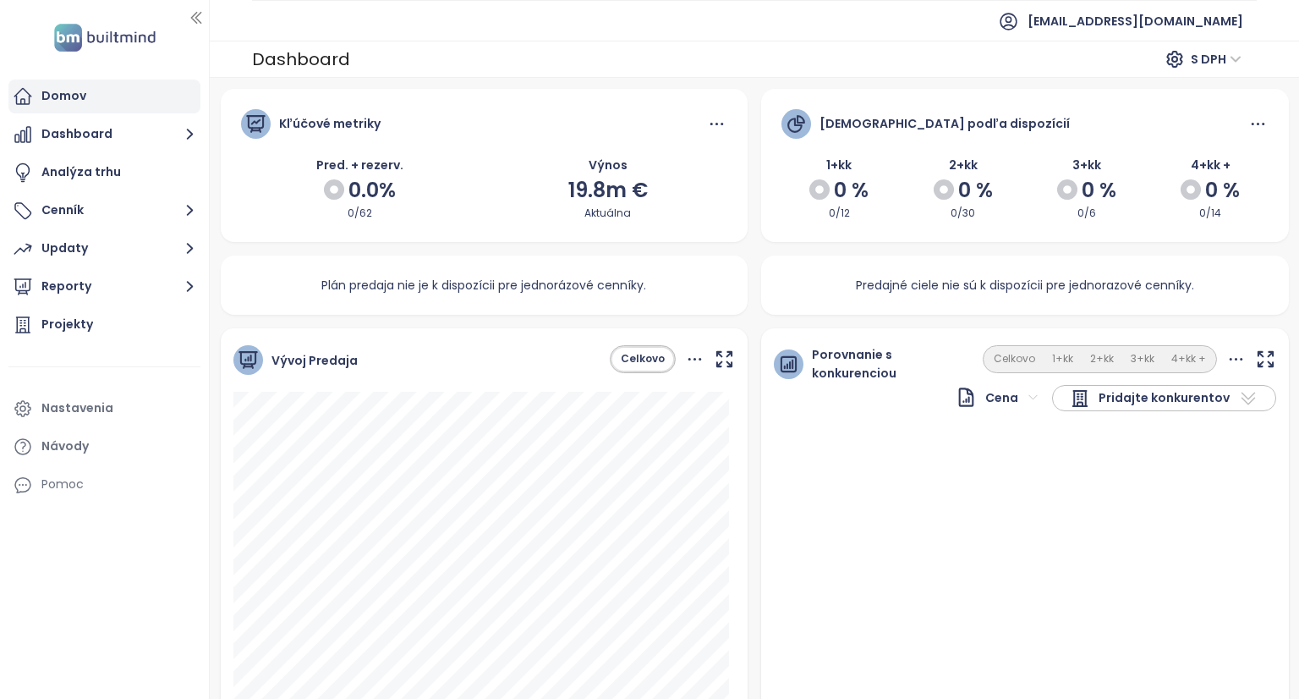
click at [101, 89] on div "Domov" at bounding box center [104, 97] width 192 height 34
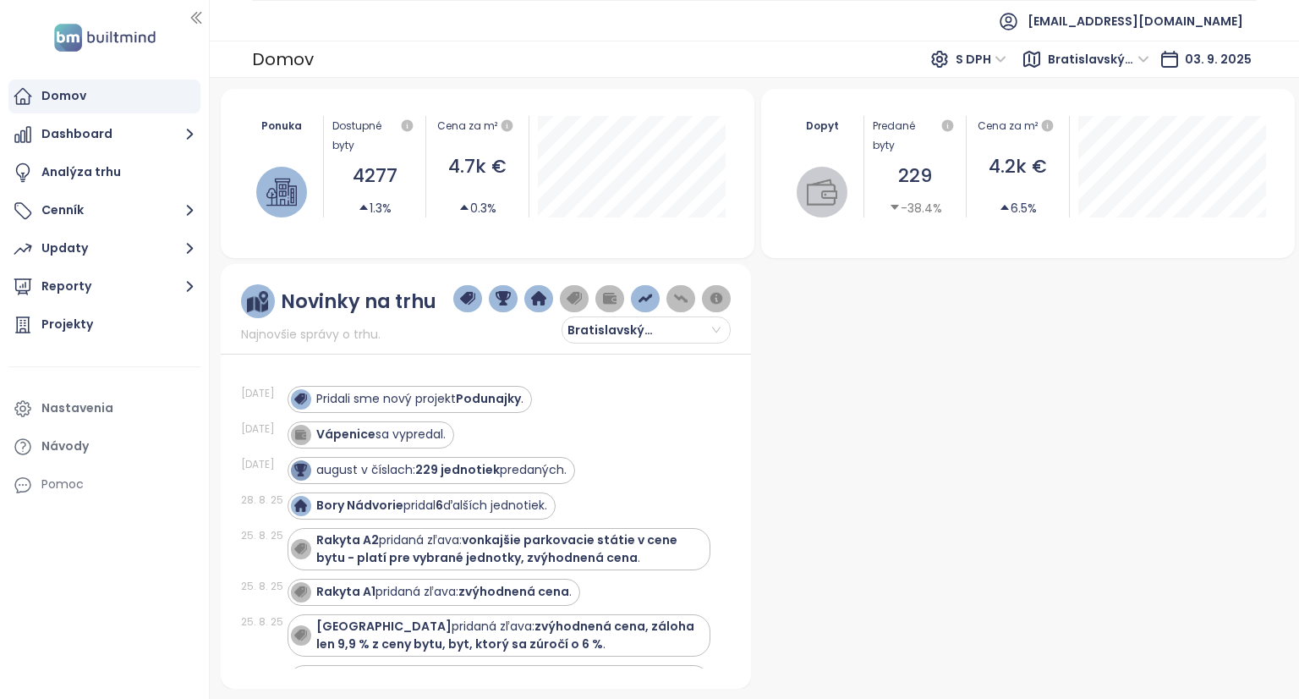
click at [1130, 60] on span "Bratislavský kraj" at bounding box center [1099, 59] width 102 height 25
click at [1150, 57] on span "Bratislavský kraj" at bounding box center [1099, 59] width 102 height 25
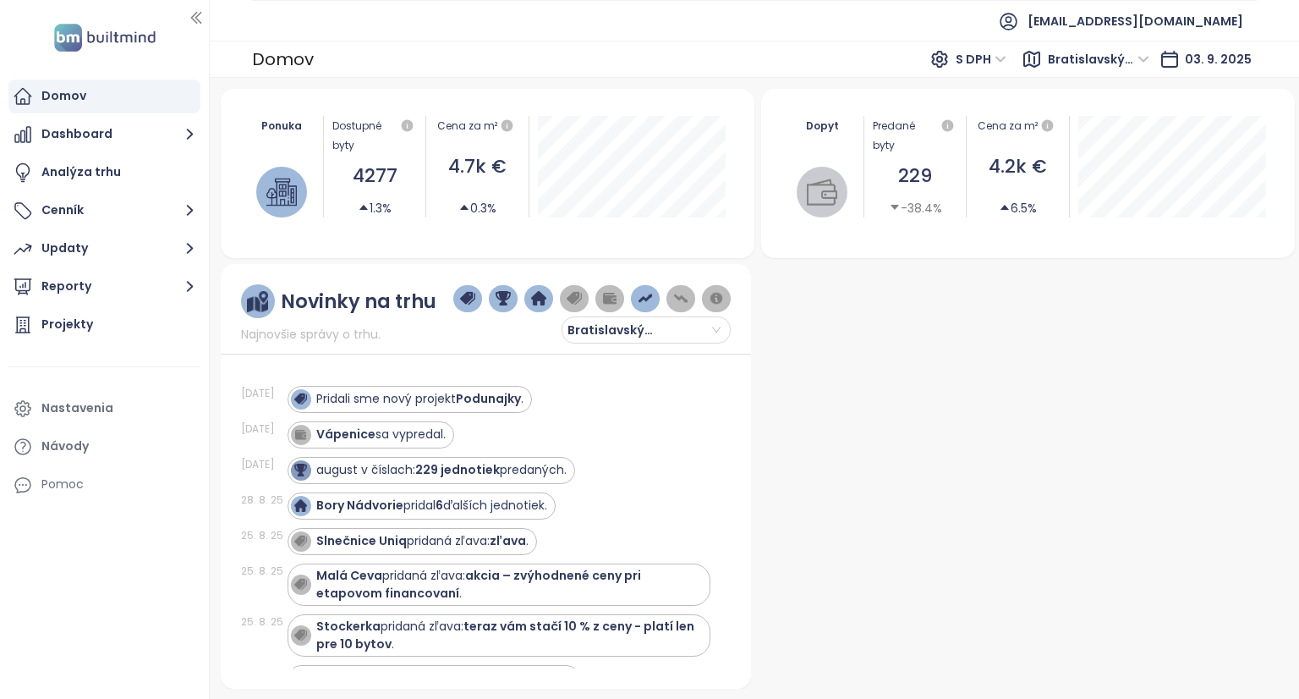
click at [1130, 360] on div at bounding box center [1023, 476] width 531 height 425
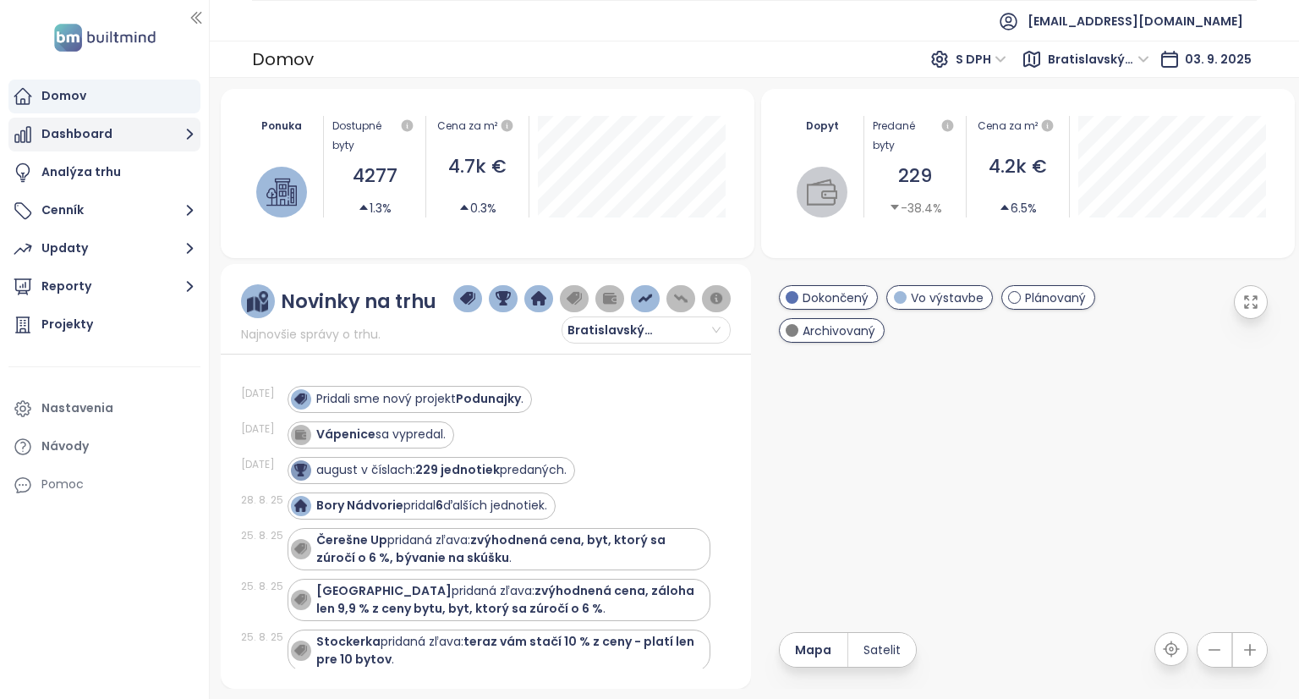
click at [91, 140] on button "Dashboard" at bounding box center [104, 135] width 192 height 34
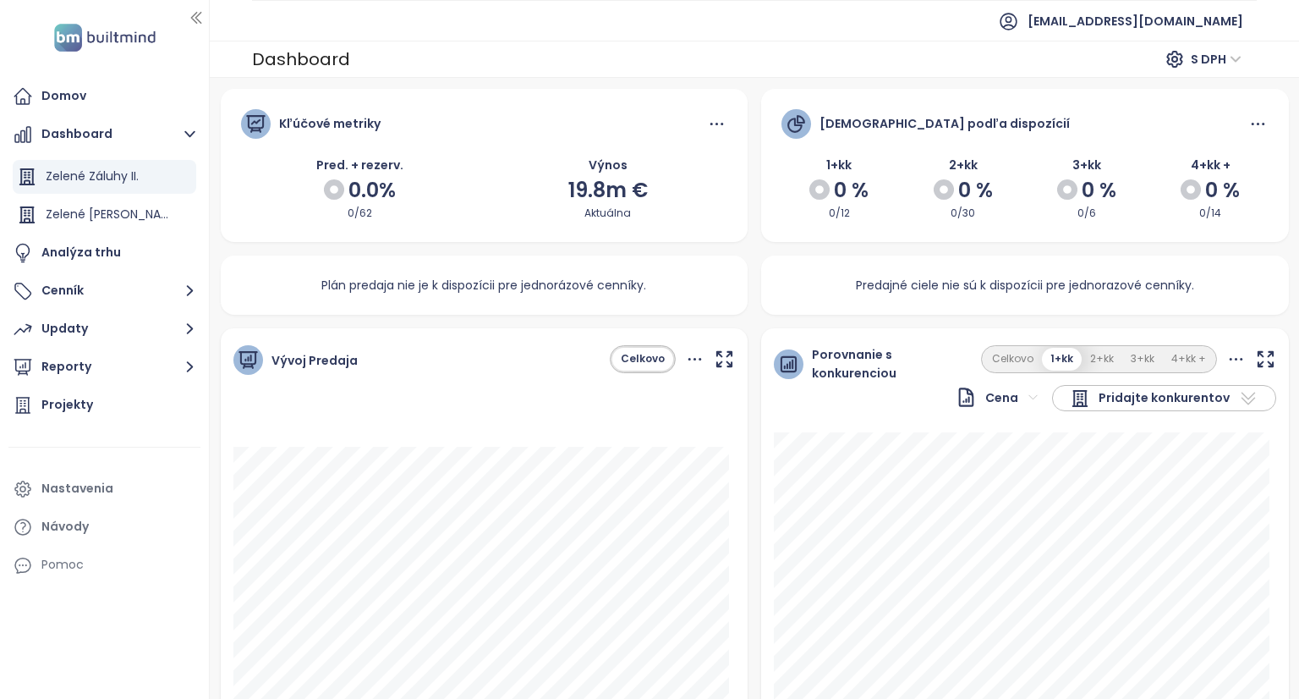
click at [1255, 360] on icon "button" at bounding box center [1265, 359] width 21 height 21
